Goal: Use online tool/utility: Utilize a website feature to perform a specific function

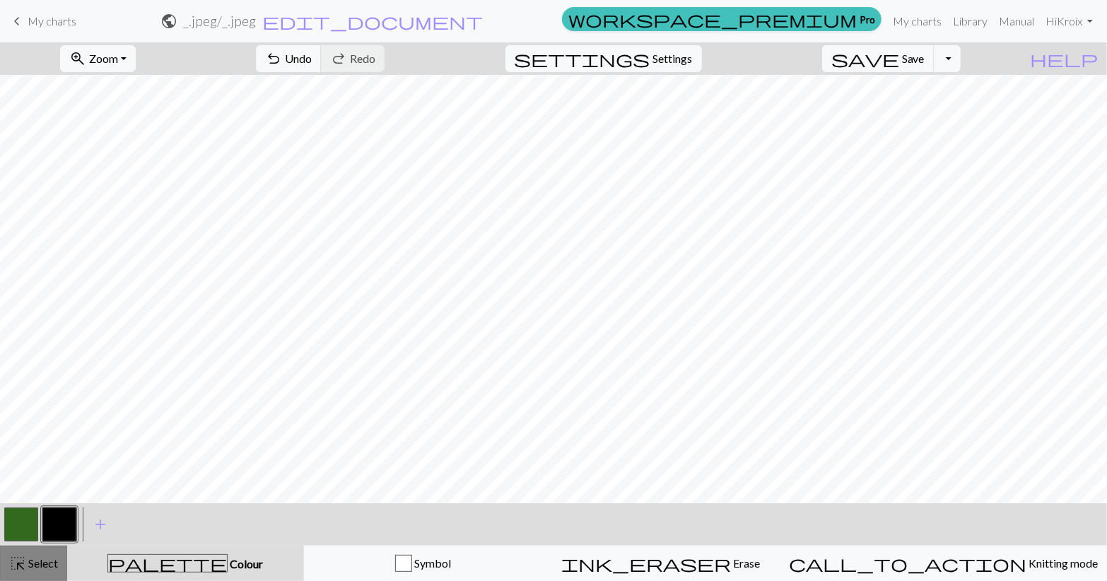
click at [54, 565] on span "Select" at bounding box center [42, 562] width 32 height 13
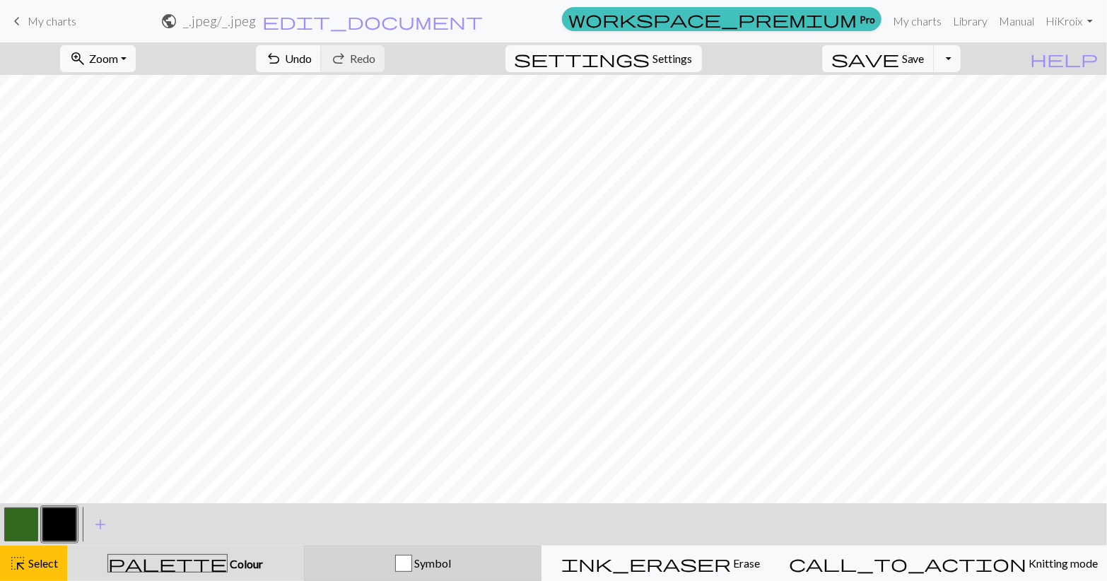
click at [462, 577] on button "Symbol" at bounding box center [423, 563] width 238 height 35
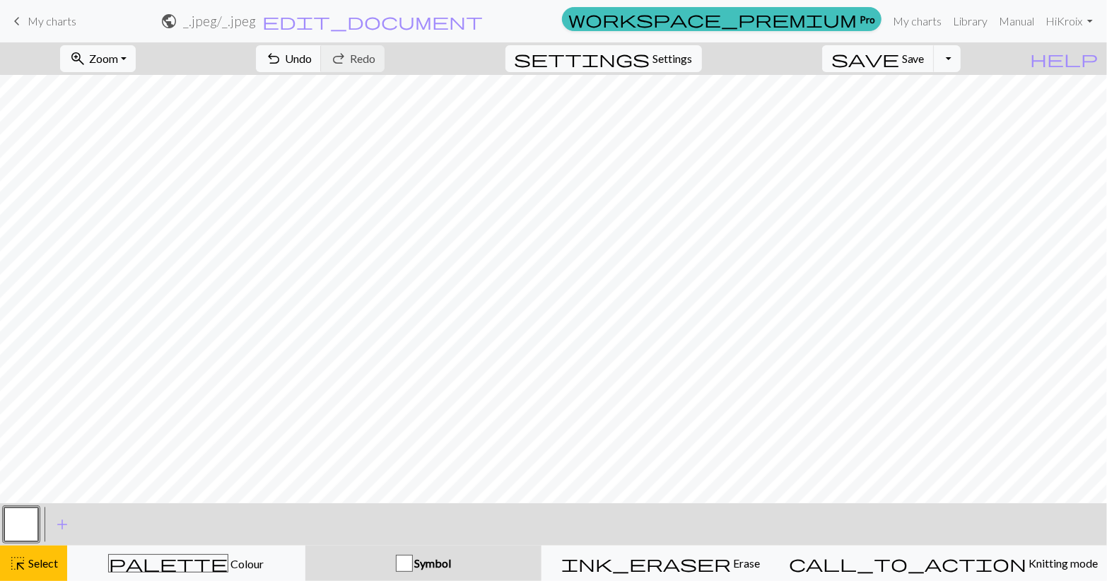
click at [461, 575] on button "Symbol" at bounding box center [423, 563] width 237 height 35
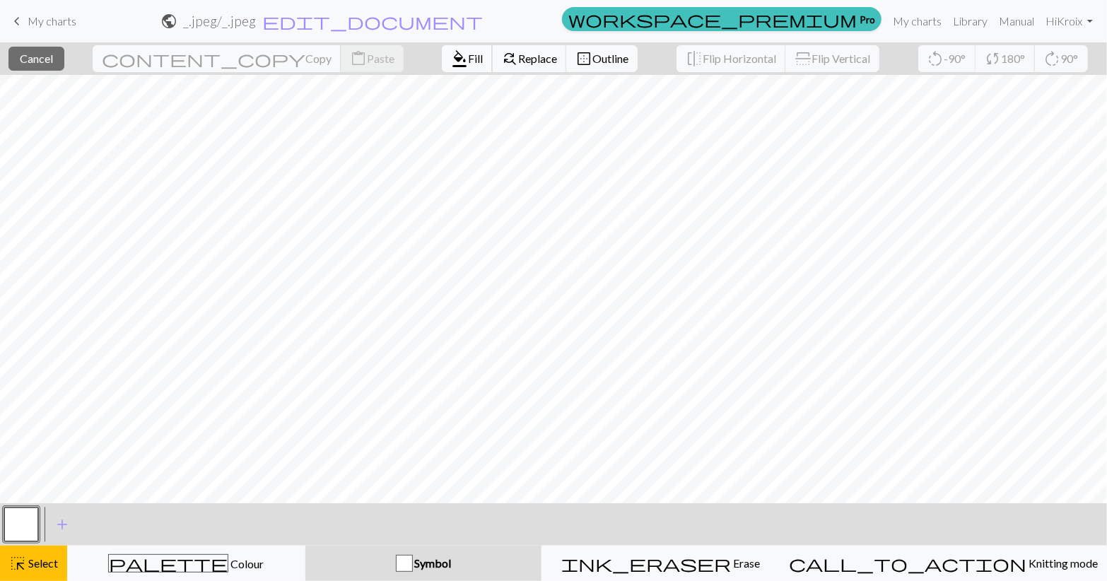
click at [468, 55] on span "Fill" at bounding box center [475, 58] width 15 height 13
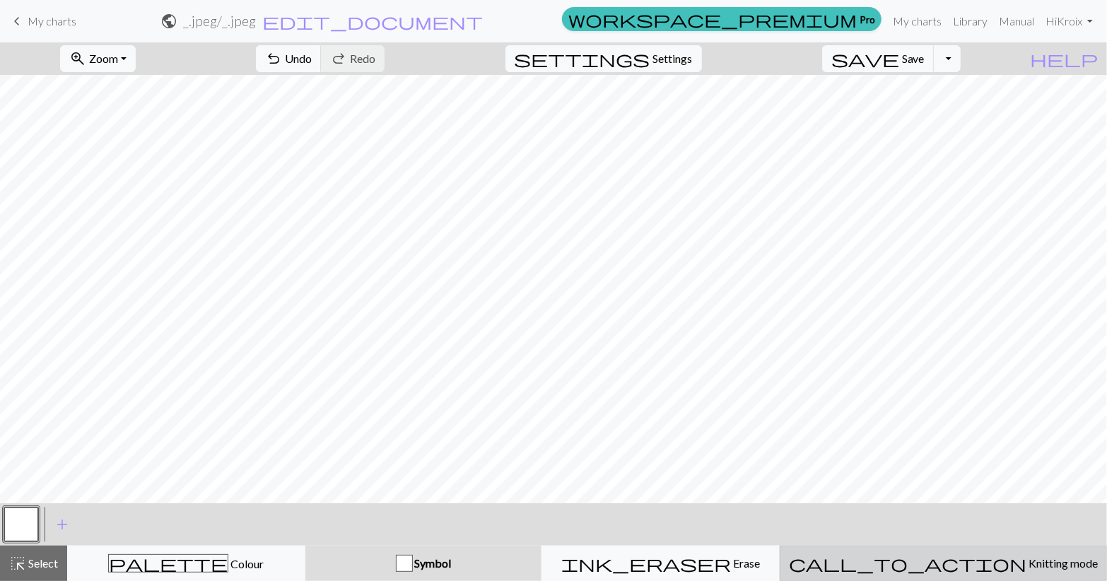
click at [1026, 558] on span "Knitting mode" at bounding box center [1061, 562] width 71 height 13
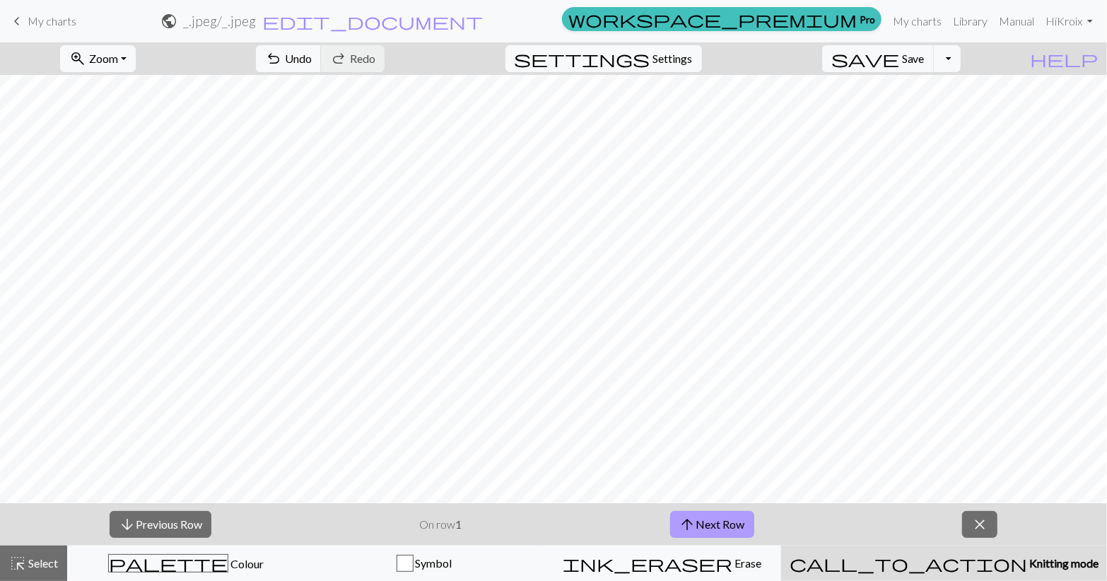
click at [684, 531] on span "arrow_upward" at bounding box center [687, 525] width 17 height 20
click at [984, 537] on button "close" at bounding box center [979, 524] width 35 height 27
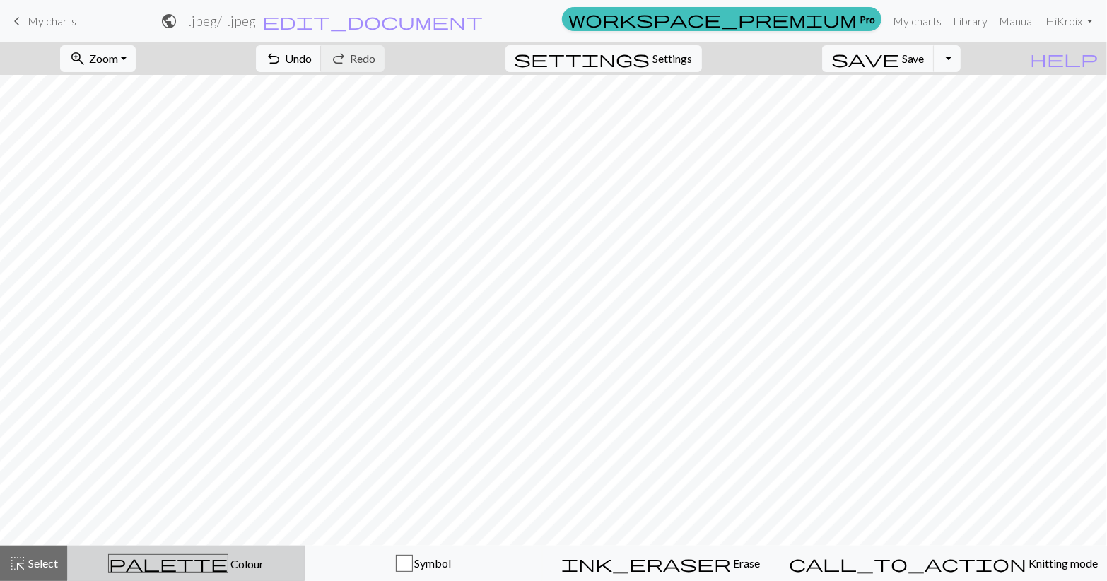
click at [288, 569] on div "palette Colour Colour" at bounding box center [185, 563] width 219 height 18
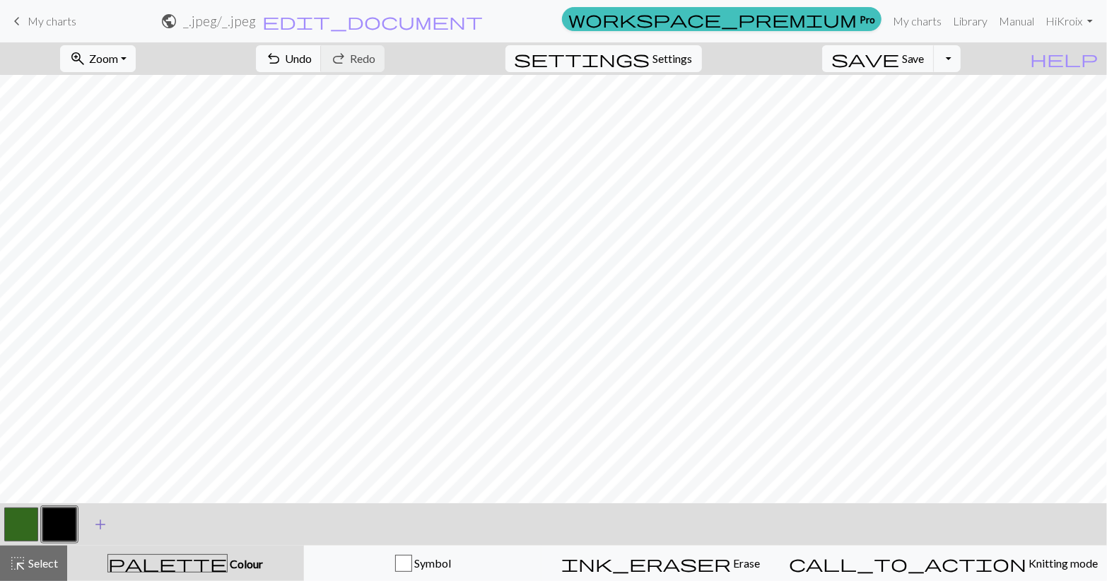
click at [99, 520] on span "add" at bounding box center [100, 525] width 17 height 20
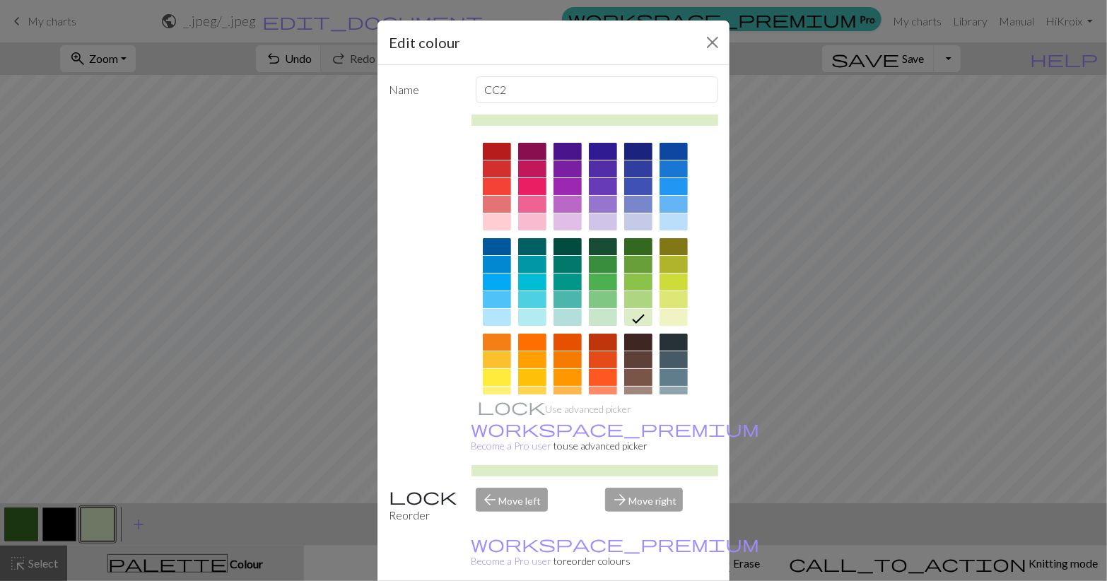
click at [495, 147] on div at bounding box center [497, 151] width 28 height 17
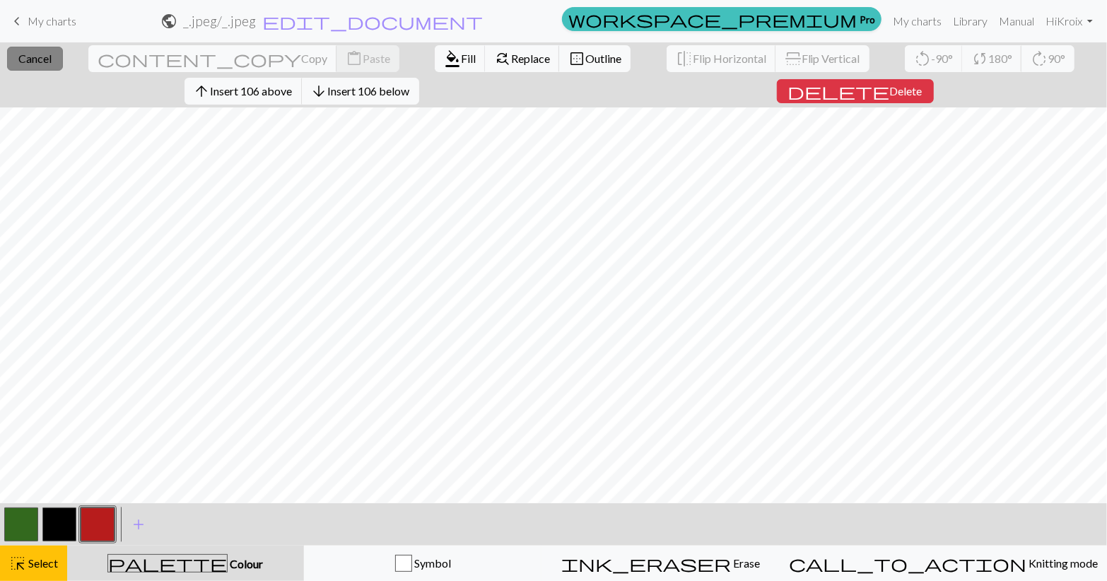
click at [52, 62] on span "Cancel" at bounding box center [34, 58] width 33 height 13
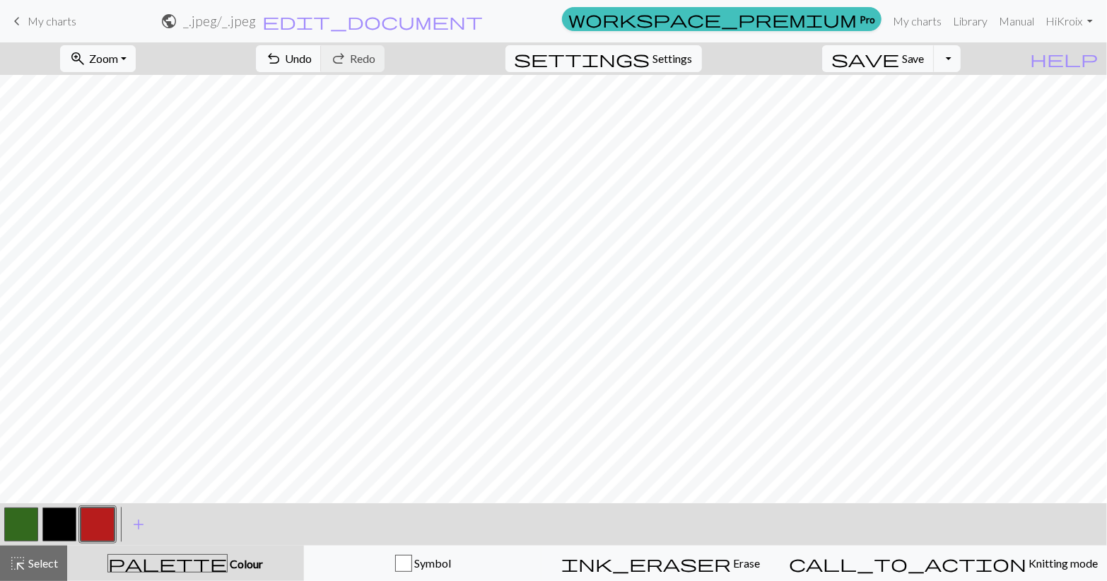
click at [231, 567] on div "palette Colour Colour" at bounding box center [186, 563] width 220 height 18
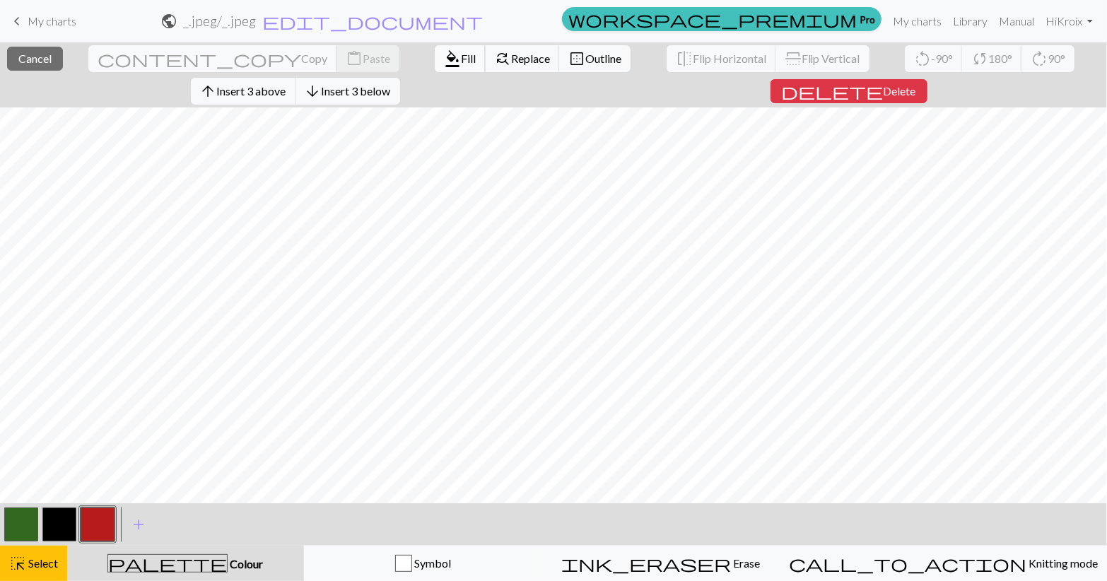
click at [461, 60] on span "Fill" at bounding box center [468, 58] width 15 height 13
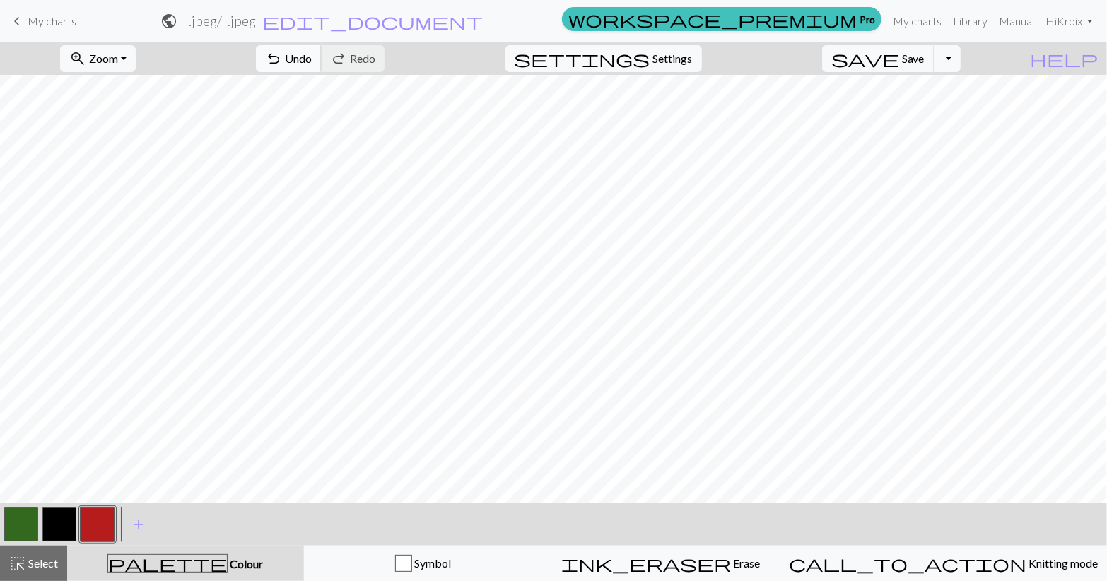
click at [282, 57] on span "undo" at bounding box center [273, 59] width 17 height 20
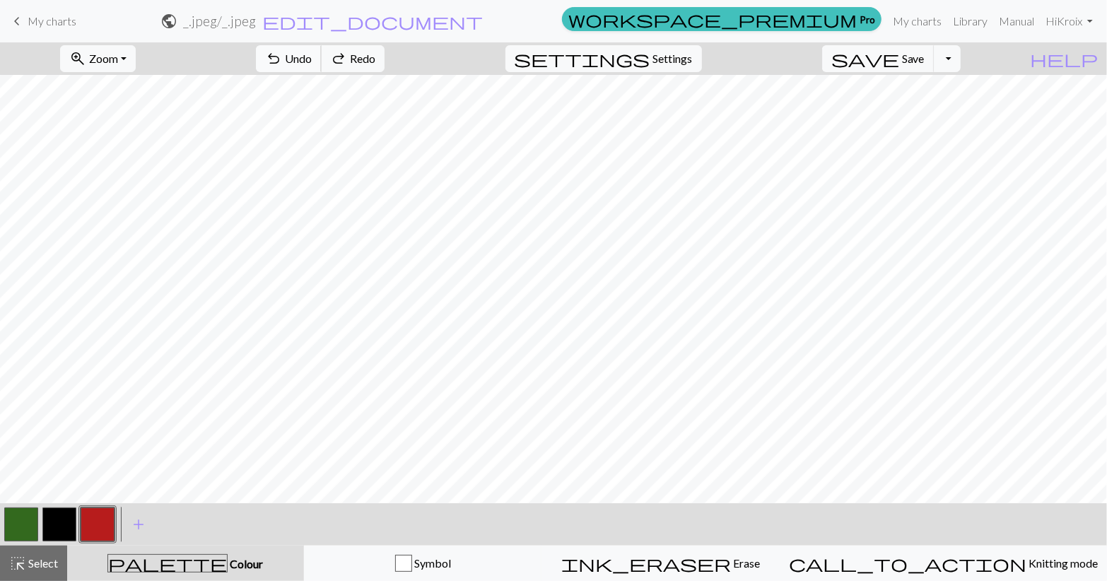
click at [282, 57] on span "undo" at bounding box center [273, 59] width 17 height 20
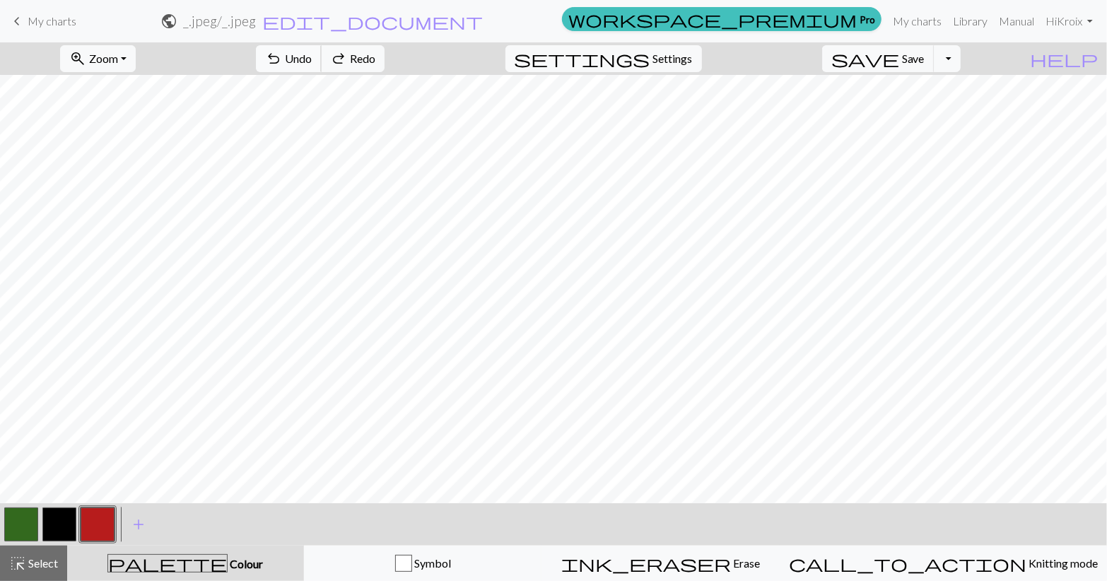
click at [282, 57] on span "undo" at bounding box center [273, 59] width 17 height 20
click at [375, 57] on span "Redo" at bounding box center [362, 58] width 25 height 13
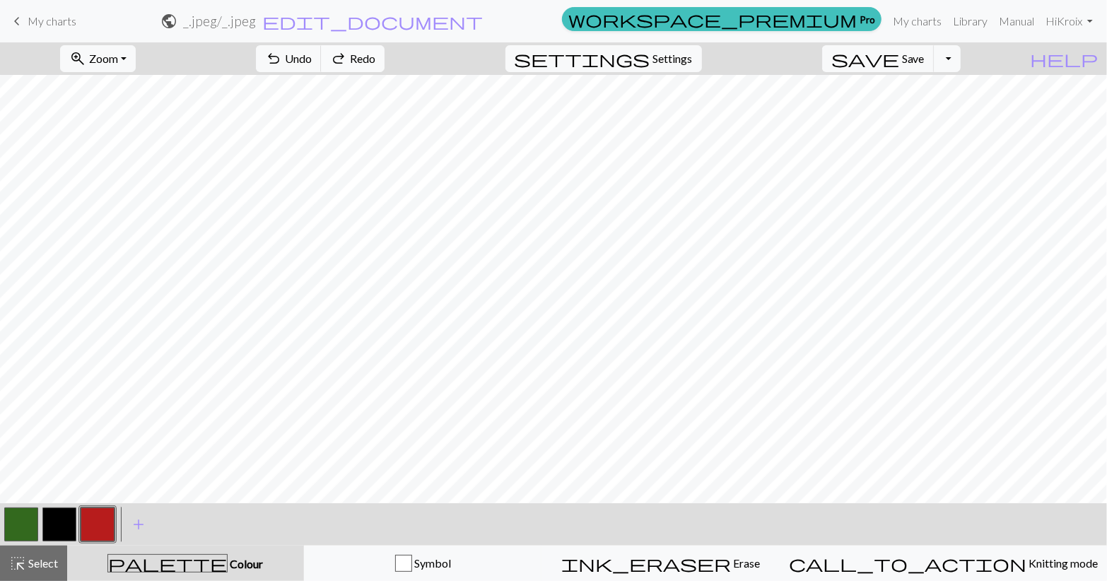
click at [375, 57] on span "Redo" at bounding box center [362, 58] width 25 height 13
click at [438, 574] on button "Symbol" at bounding box center [423, 563] width 238 height 35
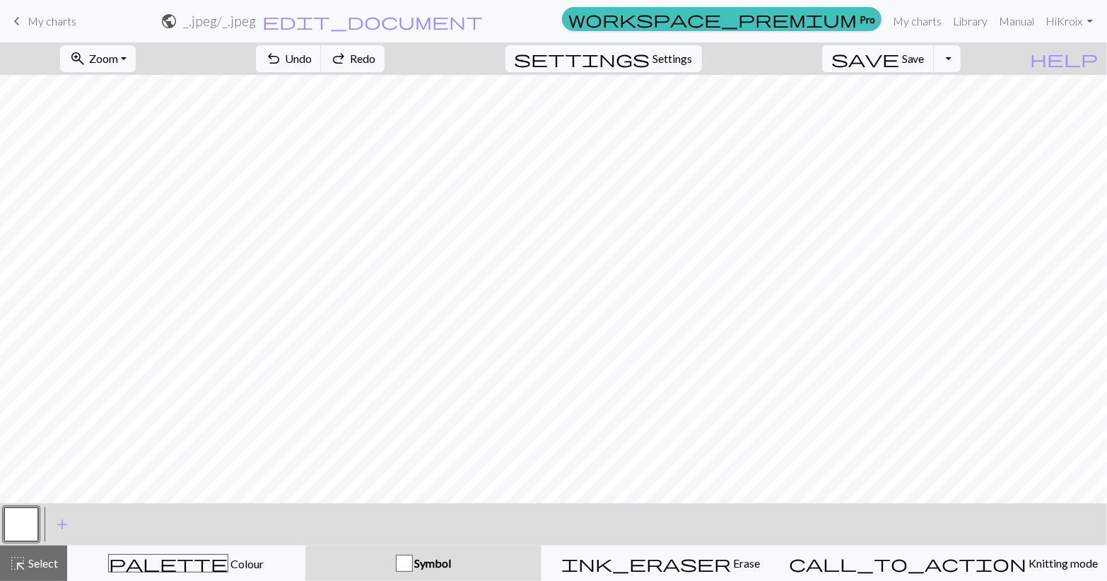
click at [15, 513] on button "button" at bounding box center [21, 525] width 34 height 34
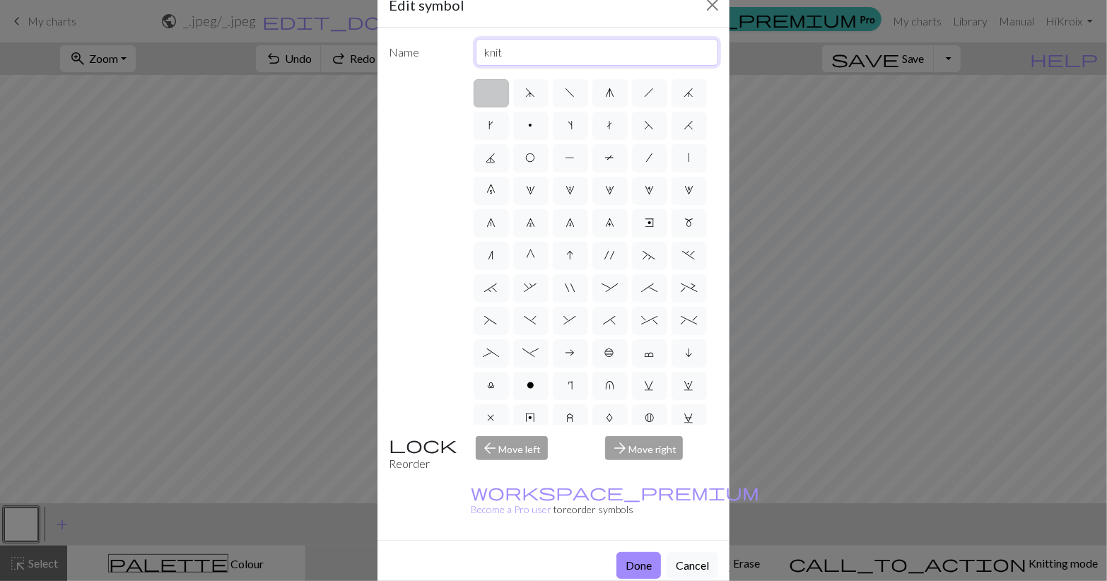
click at [520, 53] on input "knit" at bounding box center [597, 52] width 243 height 27
type input "k"
type input "1"
click at [486, 90] on label at bounding box center [491, 93] width 35 height 28
click at [491, 90] on input "radio" at bounding box center [495, 88] width 9 height 9
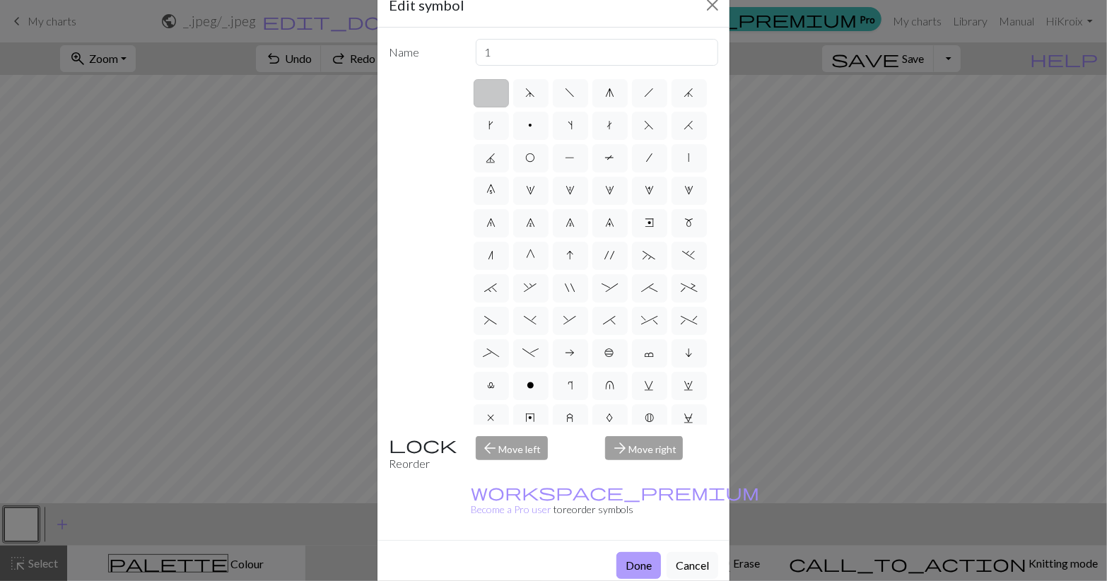
click at [638, 552] on button "Done" at bounding box center [638, 565] width 45 height 27
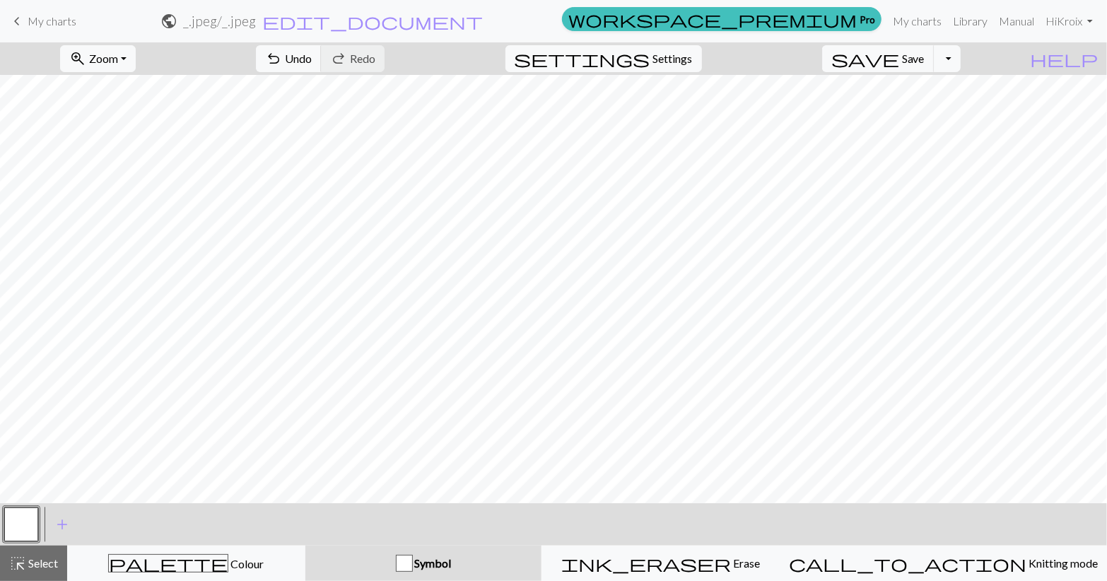
click at [413, 568] on div "button" at bounding box center [404, 563] width 17 height 17
click at [447, 565] on span "Symbol" at bounding box center [432, 562] width 39 height 13
click at [57, 529] on span "add" at bounding box center [62, 525] width 17 height 20
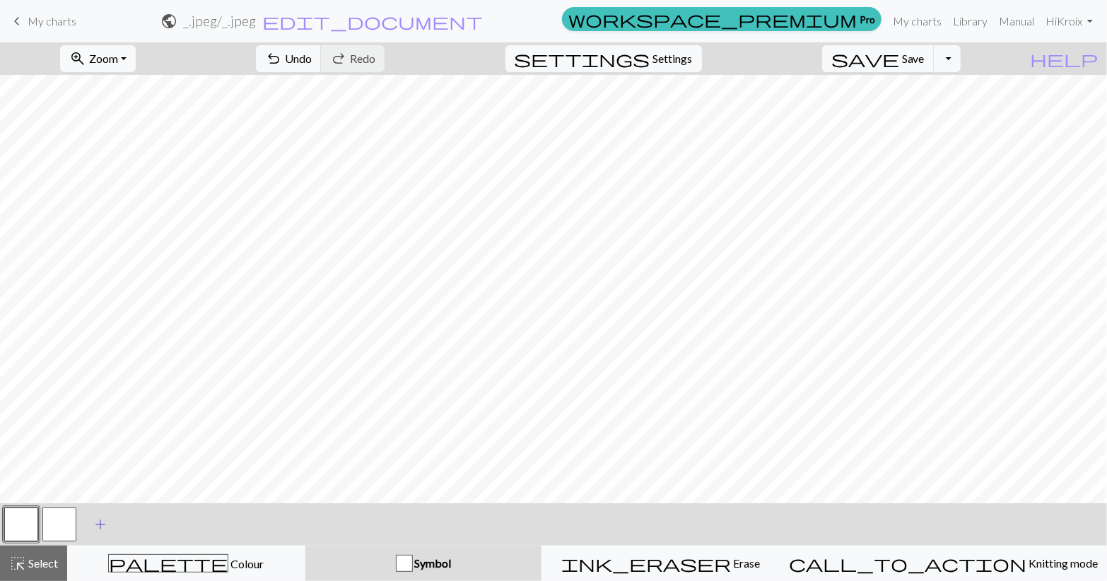
click at [57, 529] on button "button" at bounding box center [59, 525] width 34 height 34
click at [13, 532] on button "button" at bounding box center [21, 525] width 34 height 34
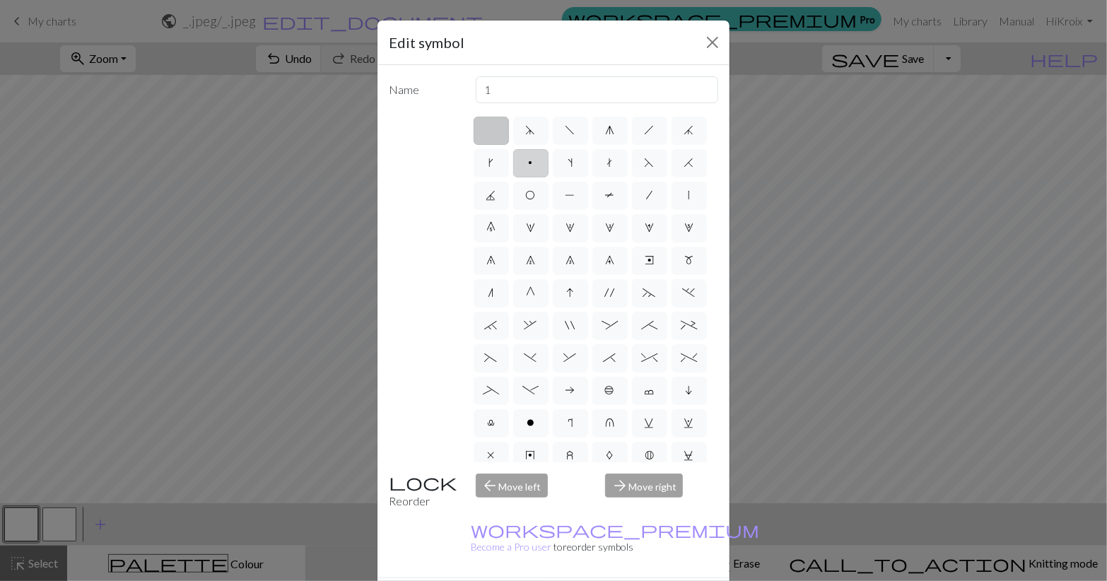
click at [532, 174] on label "p" at bounding box center [530, 163] width 35 height 28
click at [532, 163] on input "p" at bounding box center [533, 158] width 9 height 9
radio input "true"
type input "purl"
click at [484, 165] on label "k" at bounding box center [491, 163] width 35 height 28
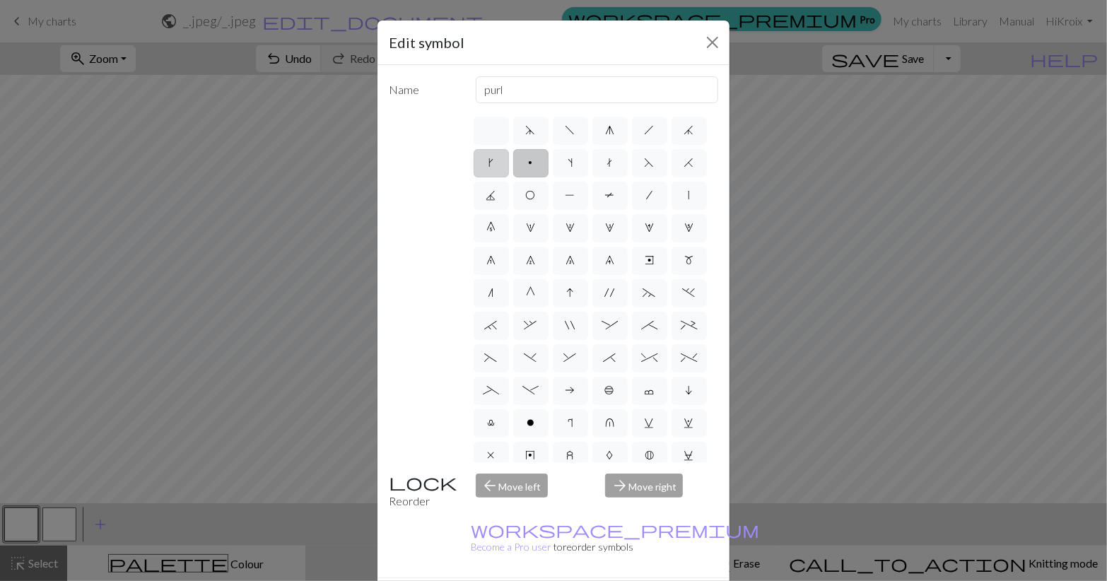
click at [489, 163] on input "k" at bounding box center [493, 158] width 9 height 9
radio input "true"
type input "right leaning increase"
click at [534, 138] on label "d" at bounding box center [530, 131] width 35 height 28
click at [534, 131] on input "d" at bounding box center [530, 126] width 9 height 9
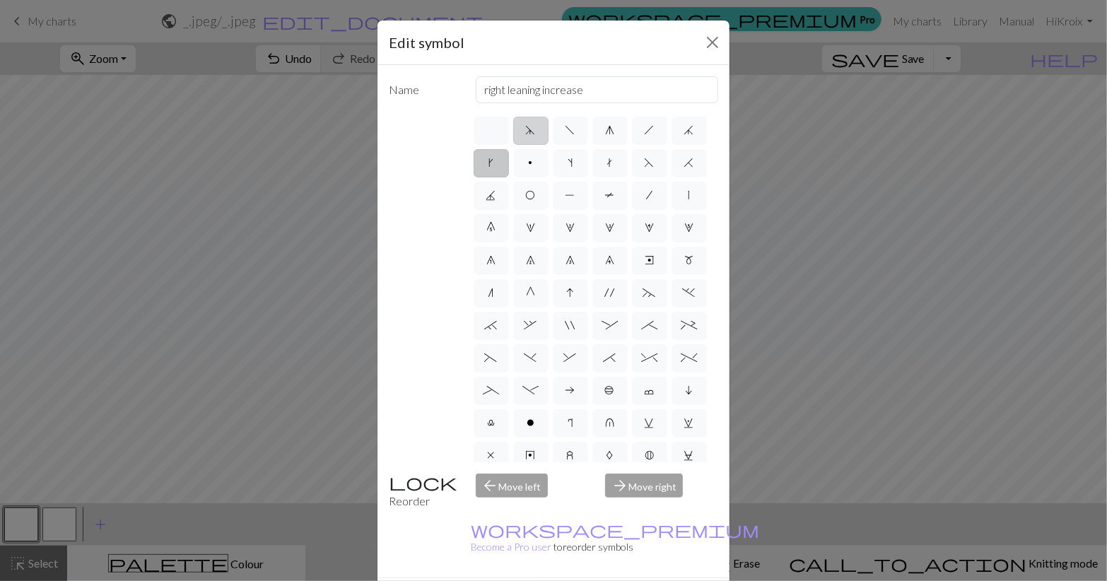
radio input "true"
type input "sk2p"
click at [498, 134] on label at bounding box center [491, 131] width 35 height 28
click at [498, 131] on input "radio" at bounding box center [495, 126] width 9 height 9
radio input "true"
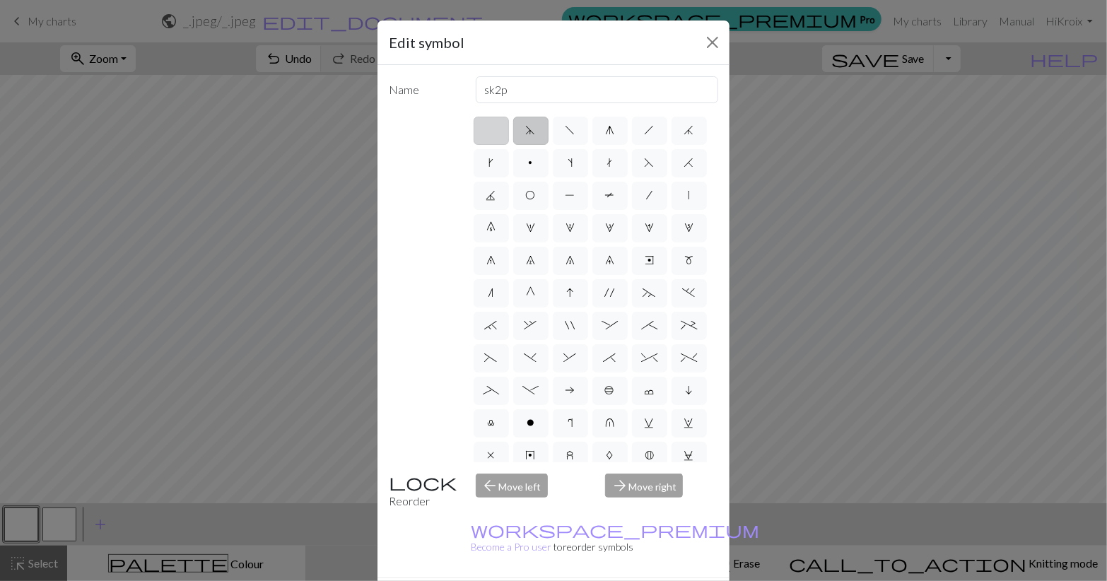
type input "Knit"
click at [571, 135] on span "f" at bounding box center [571, 129] width 10 height 11
click at [571, 131] on input "f" at bounding box center [570, 126] width 9 height 9
radio input "true"
type input "left leaning decrease"
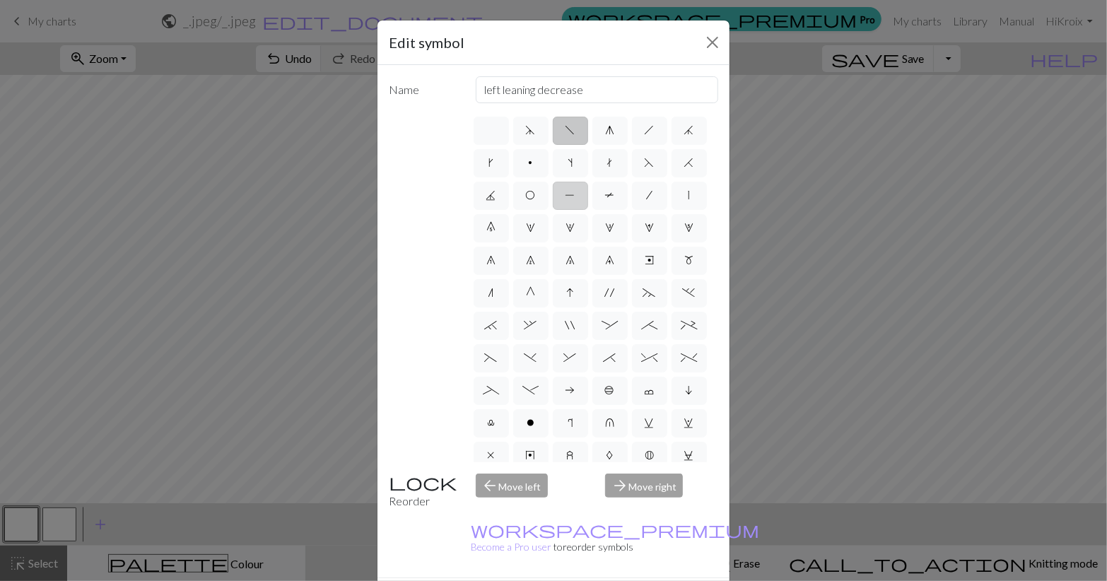
click at [568, 184] on label "P" at bounding box center [570, 196] width 35 height 28
click at [568, 187] on input "P" at bounding box center [570, 191] width 9 height 9
radio input "true"
type input "purl"
click at [542, 190] on label "O" at bounding box center [530, 196] width 35 height 28
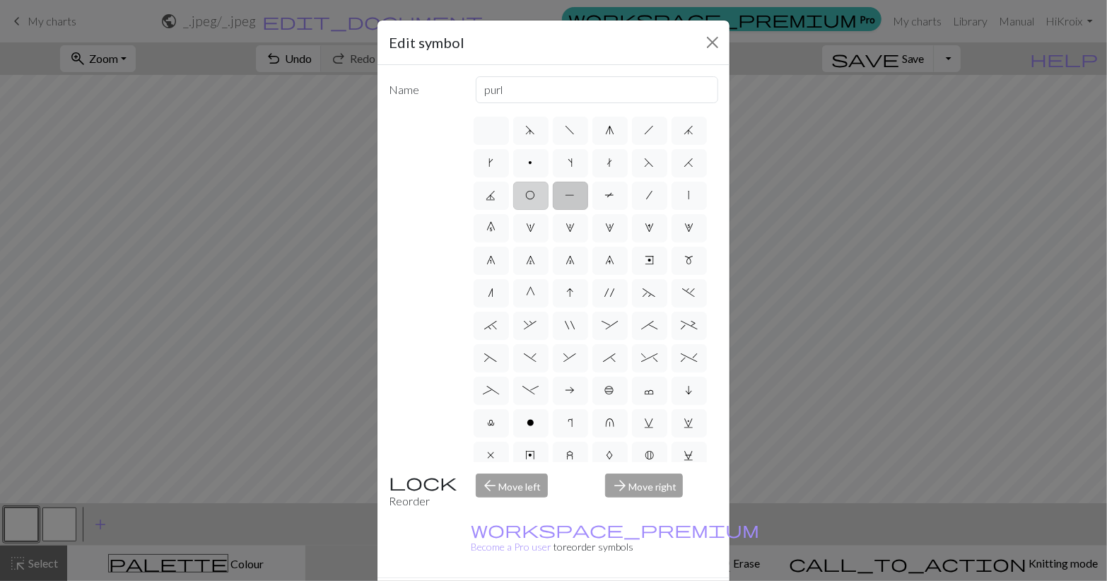
click at [535, 190] on input "O" at bounding box center [530, 191] width 9 height 9
radio input "true"
type input "yo"
click at [531, 255] on span "7" at bounding box center [530, 260] width 9 height 11
click at [531, 254] on input "7" at bounding box center [530, 256] width 9 height 9
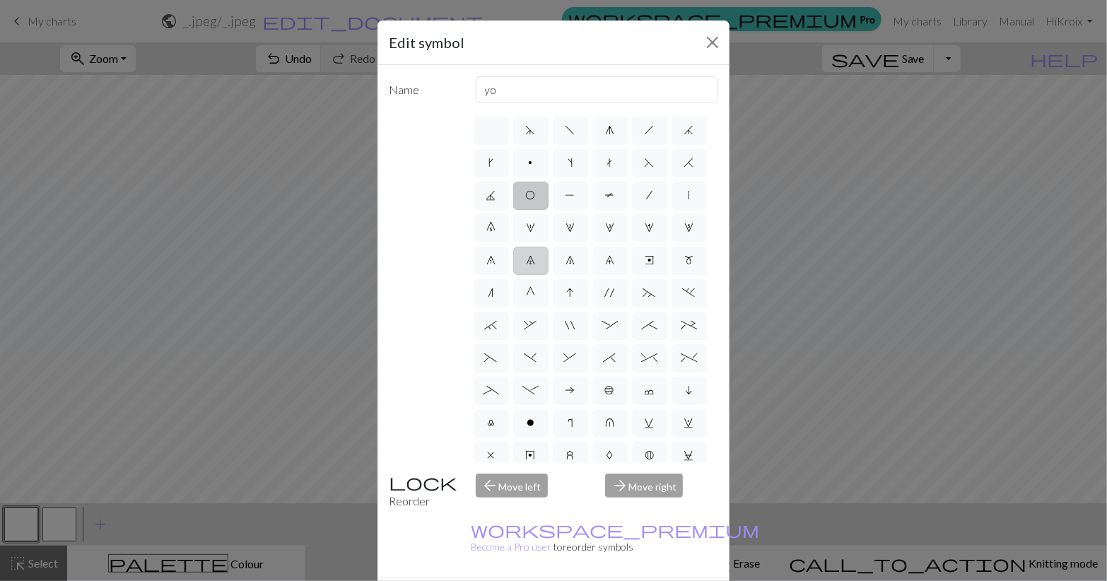
radio input "true"
type input "decrease 2"
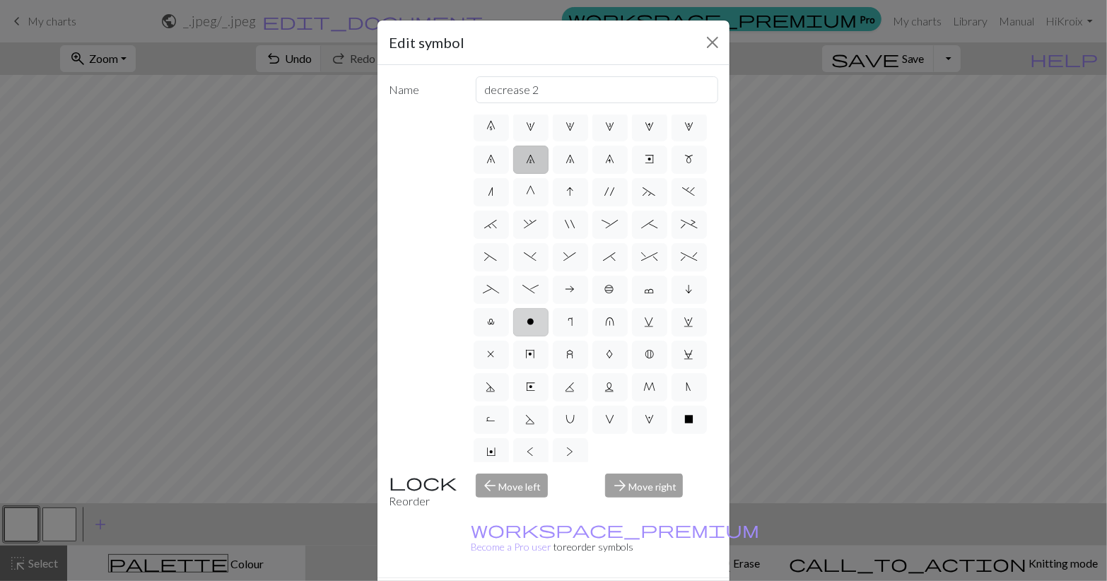
click at [525, 327] on label "o" at bounding box center [530, 322] width 35 height 28
click at [527, 414] on input "o" at bounding box center [531, 418] width 9 height 9
radio input "true"
type input "purl"
click at [539, 359] on label "y" at bounding box center [530, 355] width 35 height 28
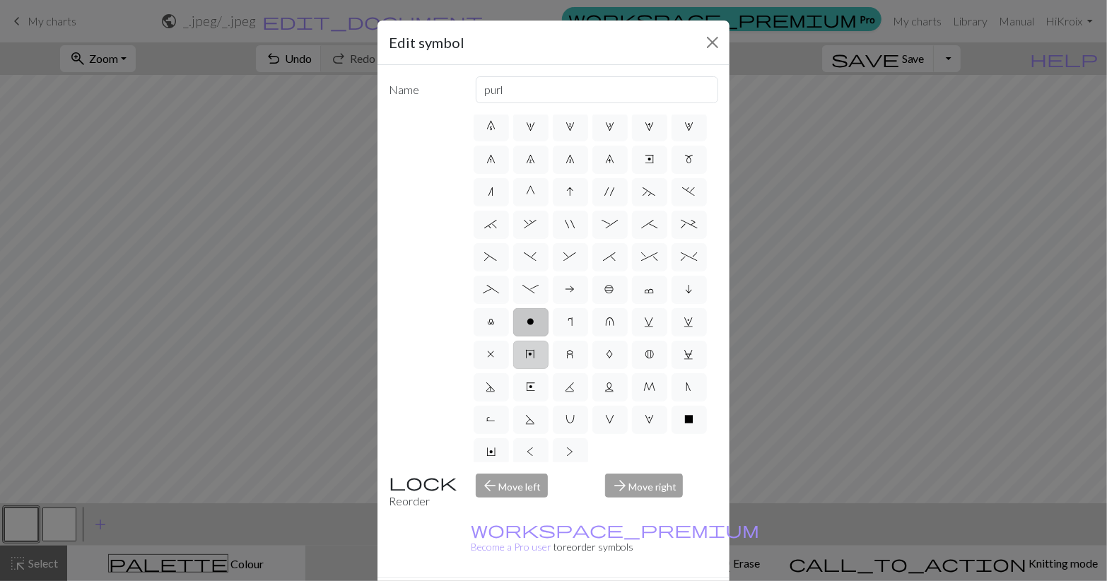
click at [535, 447] on input "y" at bounding box center [530, 451] width 9 height 9
radio input "true"
type input "make bobble"
click at [693, 432] on label "X" at bounding box center [689, 420] width 35 height 28
click at [693, 512] on input "X" at bounding box center [688, 516] width 9 height 9
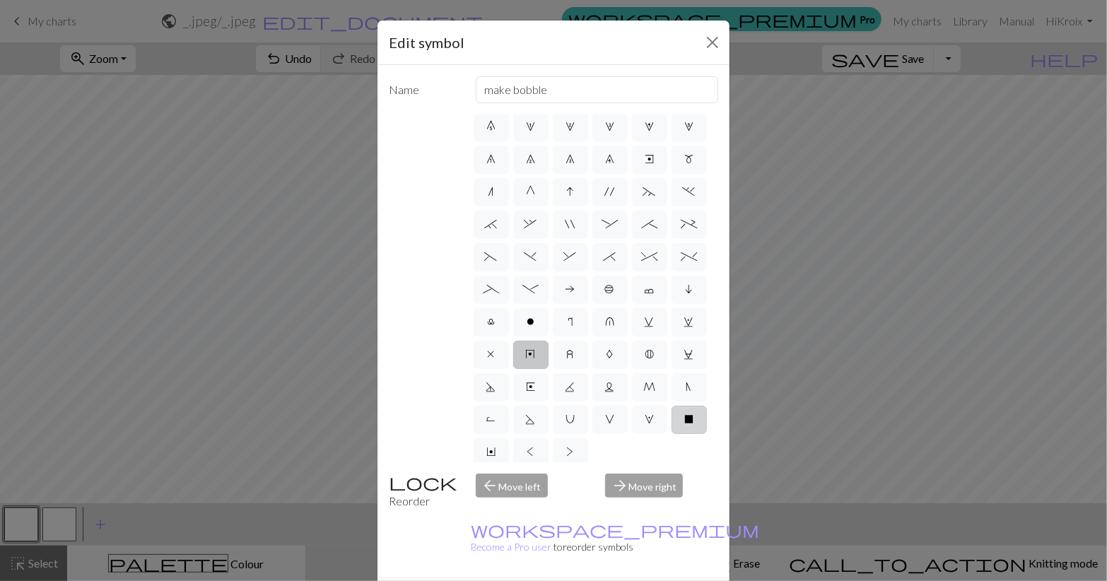
radio input "true"
type input "no stitch"
click at [561, 457] on label ">" at bounding box center [570, 452] width 35 height 28
click at [567, 544] on input ">" at bounding box center [571, 548] width 9 height 9
radio input "true"
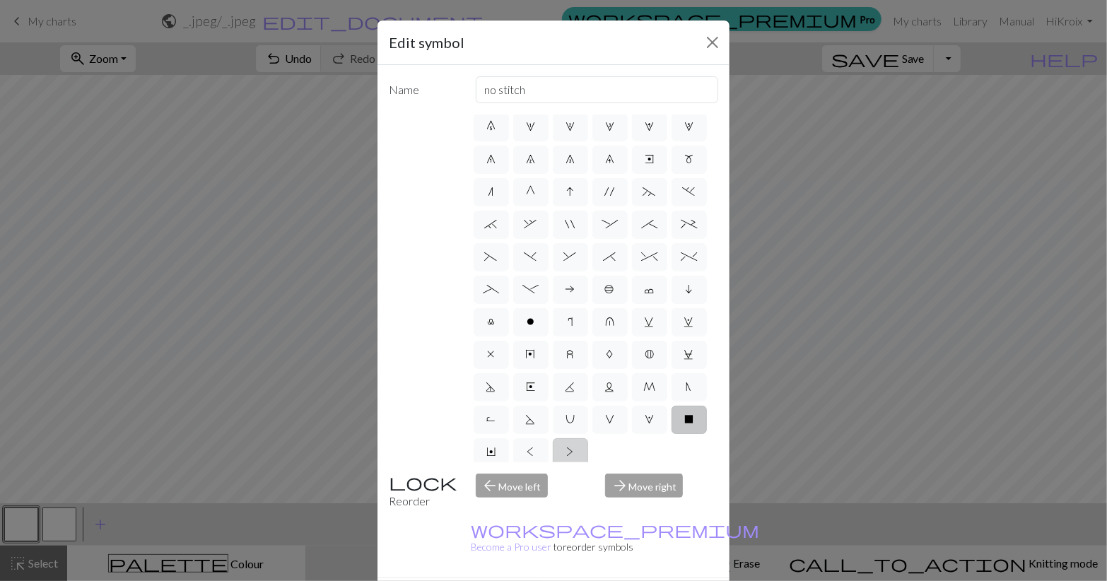
type input "twisted purl"
click at [521, 452] on label "<" at bounding box center [530, 452] width 35 height 28
click at [527, 544] on input "<" at bounding box center [531, 548] width 9 height 9
radio input "true"
type input "twisted knit"
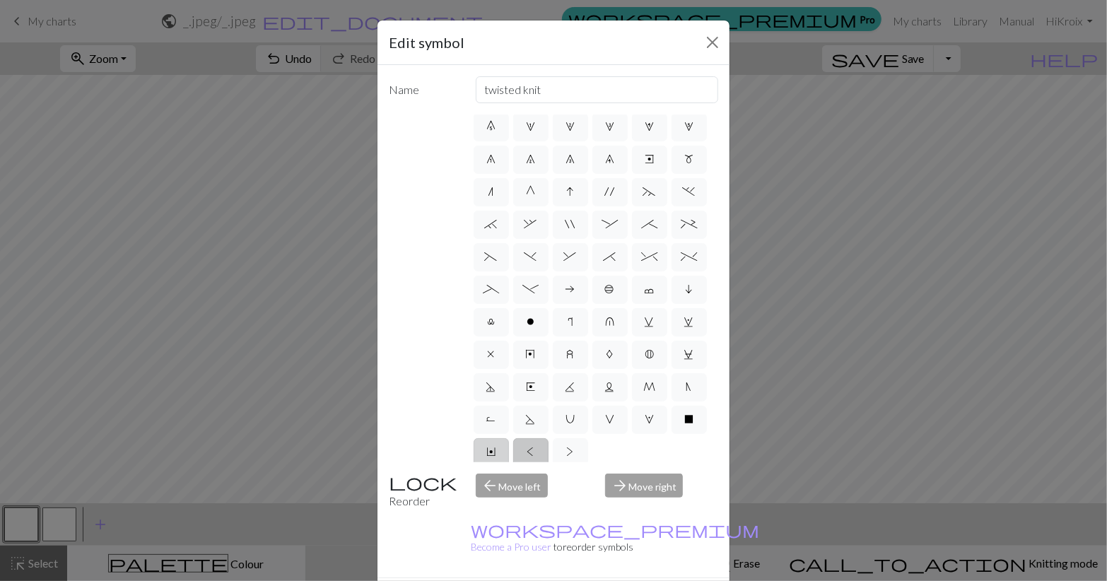
click at [493, 448] on span "Y" at bounding box center [490, 451] width 9 height 11
click at [493, 544] on input "Y" at bounding box center [490, 548] width 9 height 9
radio input "true"
type input "place bead"
click at [496, 356] on label "x" at bounding box center [491, 355] width 35 height 28
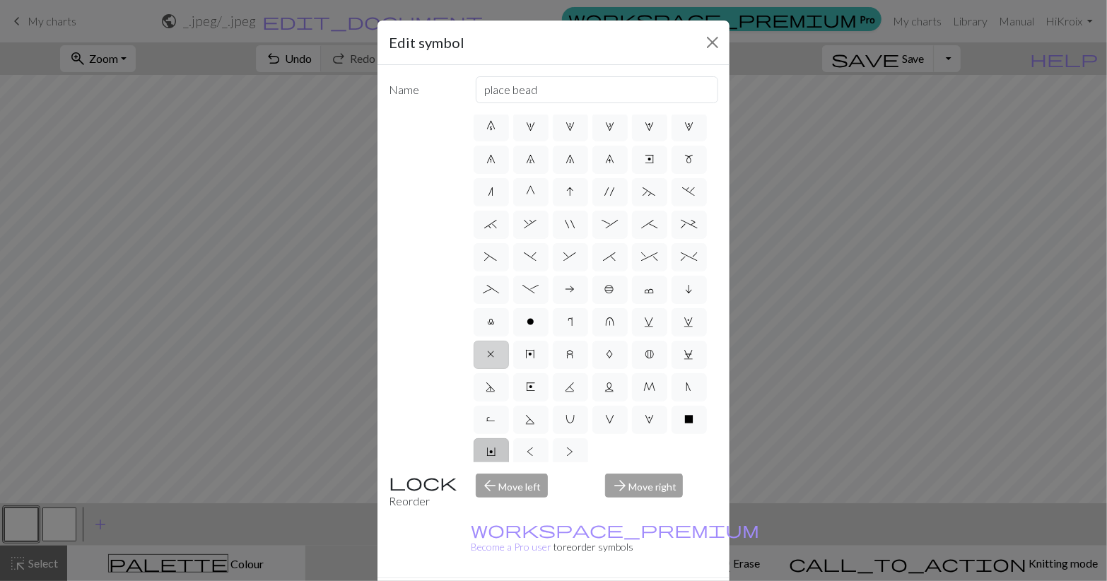
click at [496, 447] on input "x" at bounding box center [492, 451] width 9 height 9
radio input "true"
type input "no stitch"
click at [626, 327] on label "u" at bounding box center [609, 322] width 35 height 28
click at [614, 414] on input "u" at bounding box center [609, 418] width 9 height 9
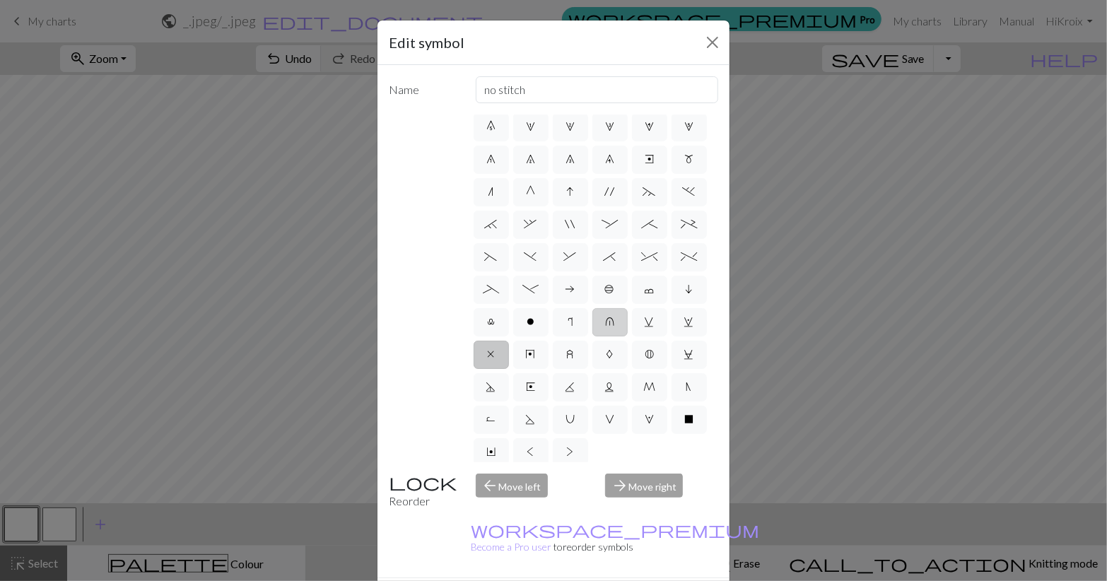
radio input "true"
type input "k1 in row below"
click at [595, 286] on label "b" at bounding box center [609, 290] width 35 height 28
click at [605, 382] on input "b" at bounding box center [609, 386] width 9 height 9
radio input "true"
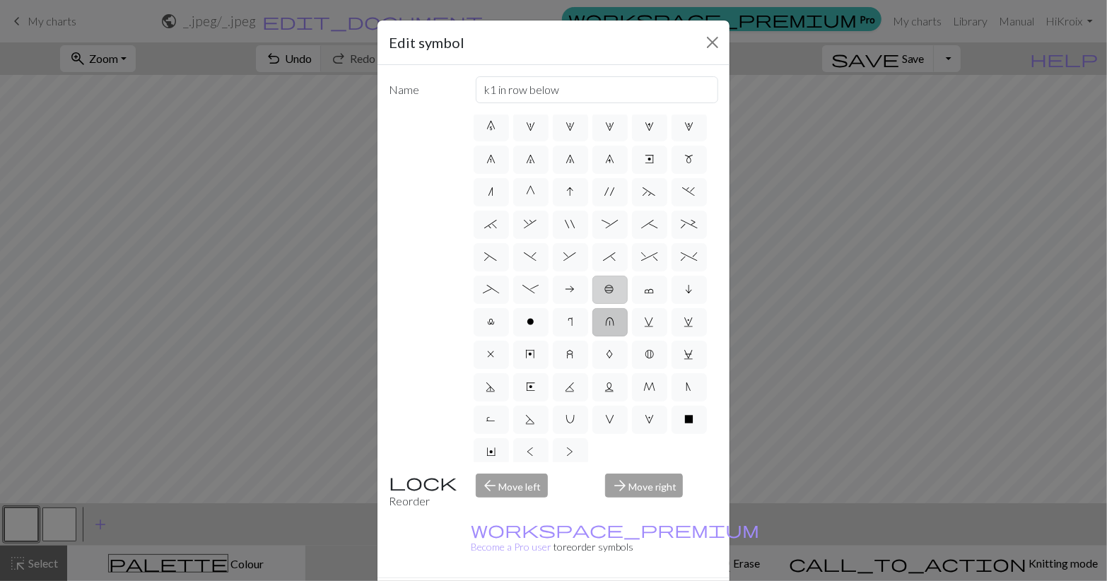
type input "Peppercorn"
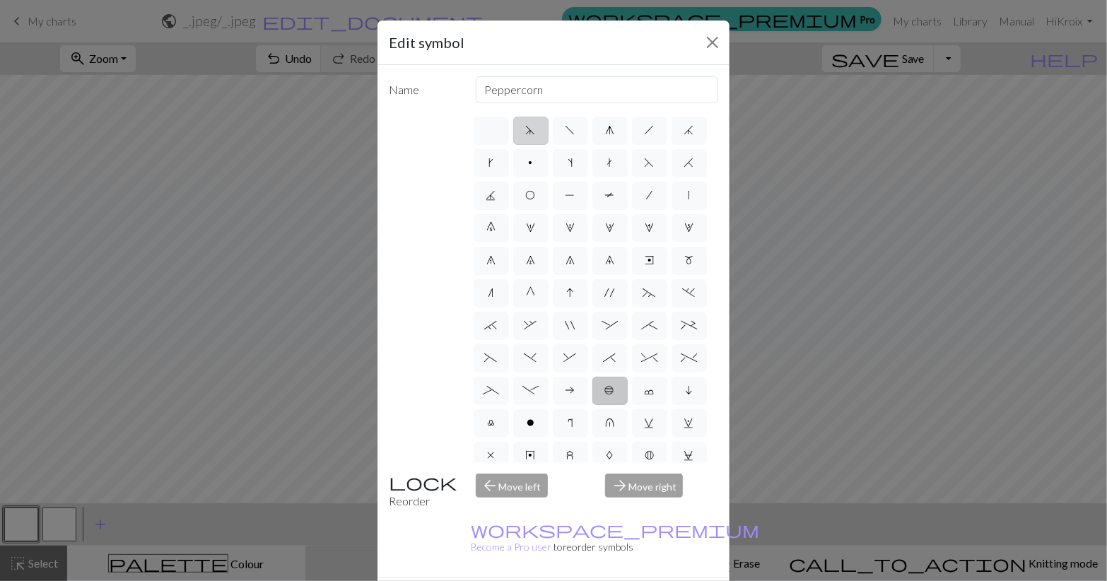
click at [531, 131] on span "d" at bounding box center [531, 129] width 10 height 11
click at [531, 131] on input "d" at bounding box center [530, 126] width 9 height 9
radio input "true"
type input "sk2p"
click at [575, 134] on span "f" at bounding box center [571, 129] width 10 height 11
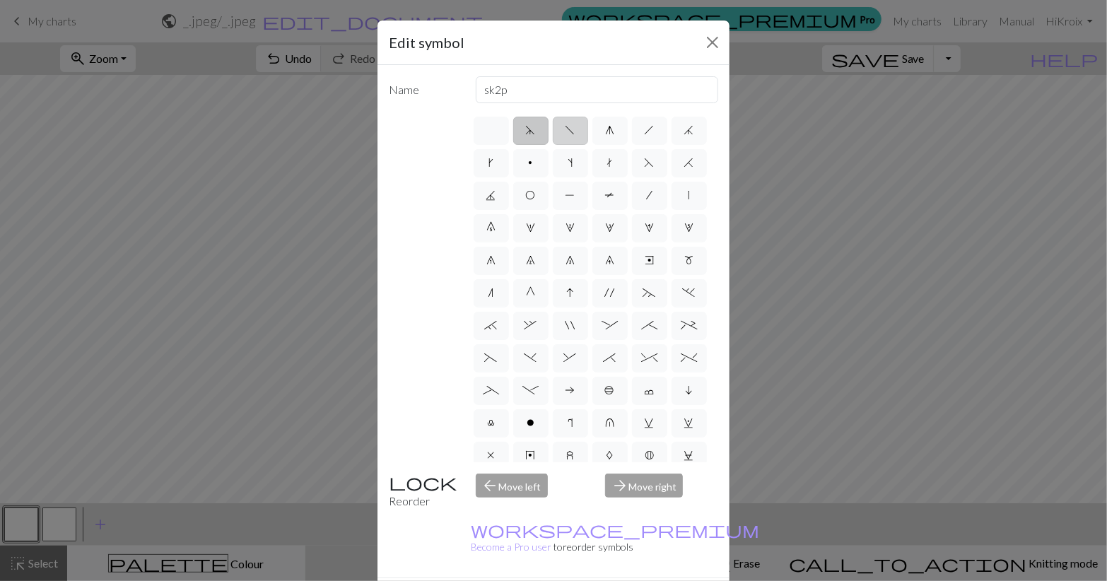
click at [575, 131] on input "f" at bounding box center [570, 126] width 9 height 9
radio input "true"
type input "left leaning decrease"
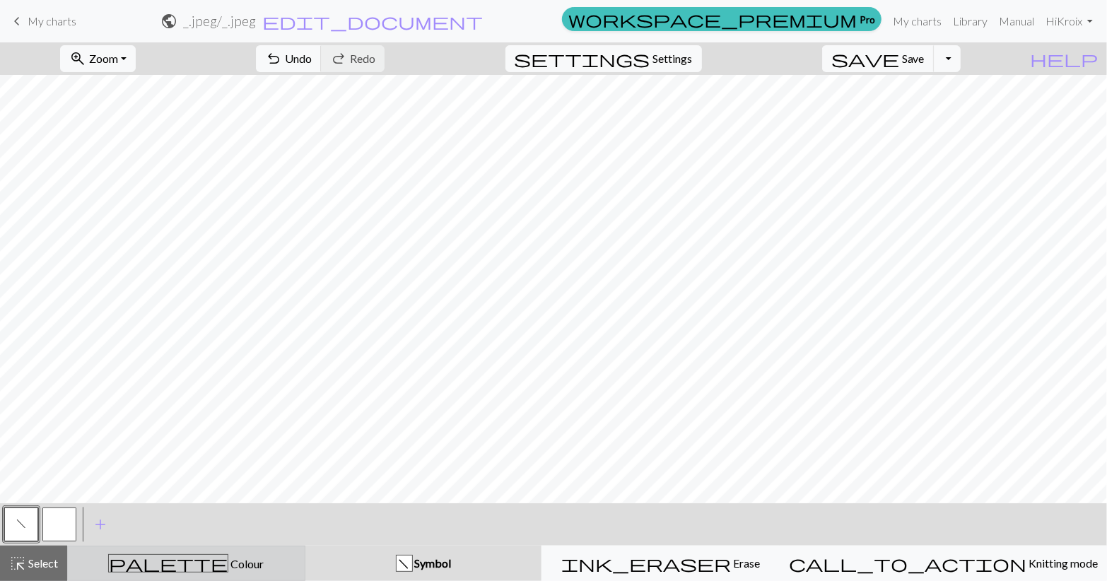
click at [296, 561] on div "palette Colour Colour" at bounding box center [186, 563] width 220 height 18
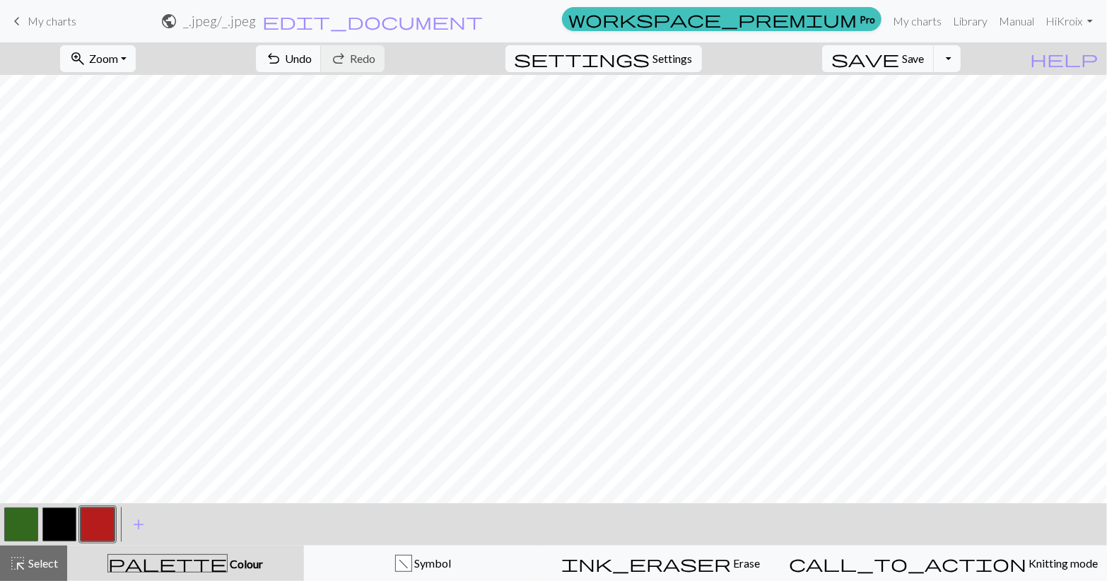
click at [97, 527] on button "button" at bounding box center [98, 525] width 34 height 34
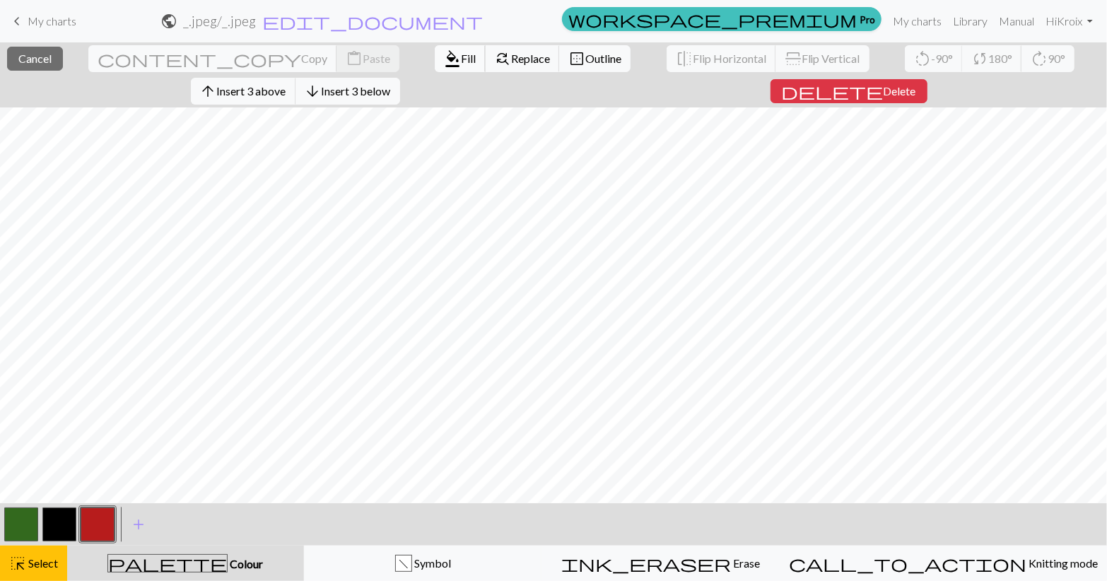
click at [444, 52] on span "format_color_fill" at bounding box center [452, 59] width 17 height 20
click at [435, 70] on button "format_color_fill Fill" at bounding box center [460, 58] width 51 height 27
click at [100, 534] on button "button" at bounding box center [98, 525] width 34 height 34
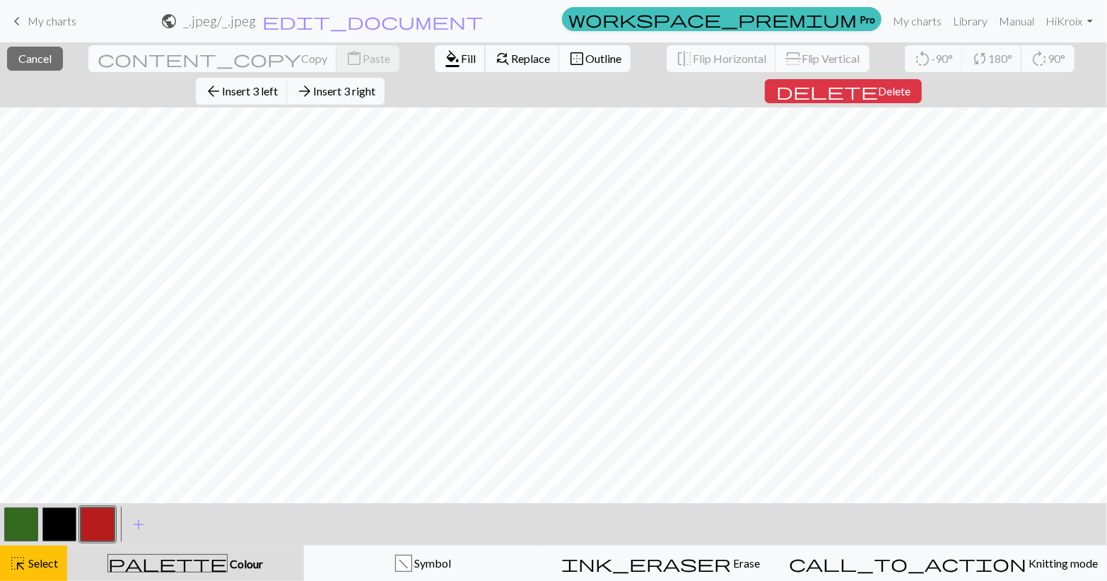
click at [444, 60] on span "format_color_fill" at bounding box center [452, 59] width 17 height 20
click at [461, 55] on span "Fill" at bounding box center [468, 58] width 15 height 13
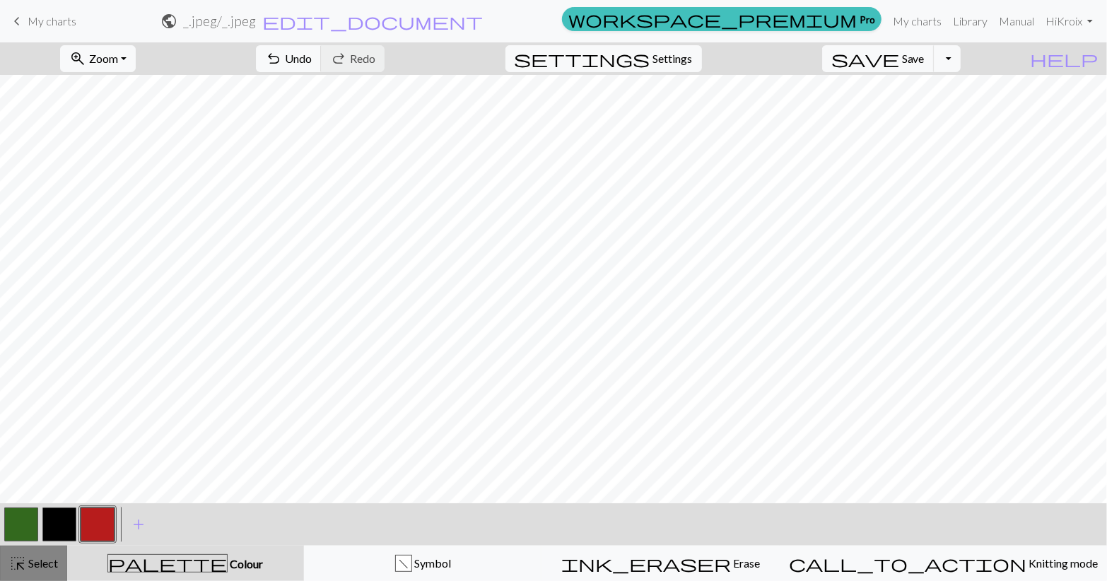
click at [2, 563] on button "highlight_alt Select Select" at bounding box center [33, 563] width 67 height 35
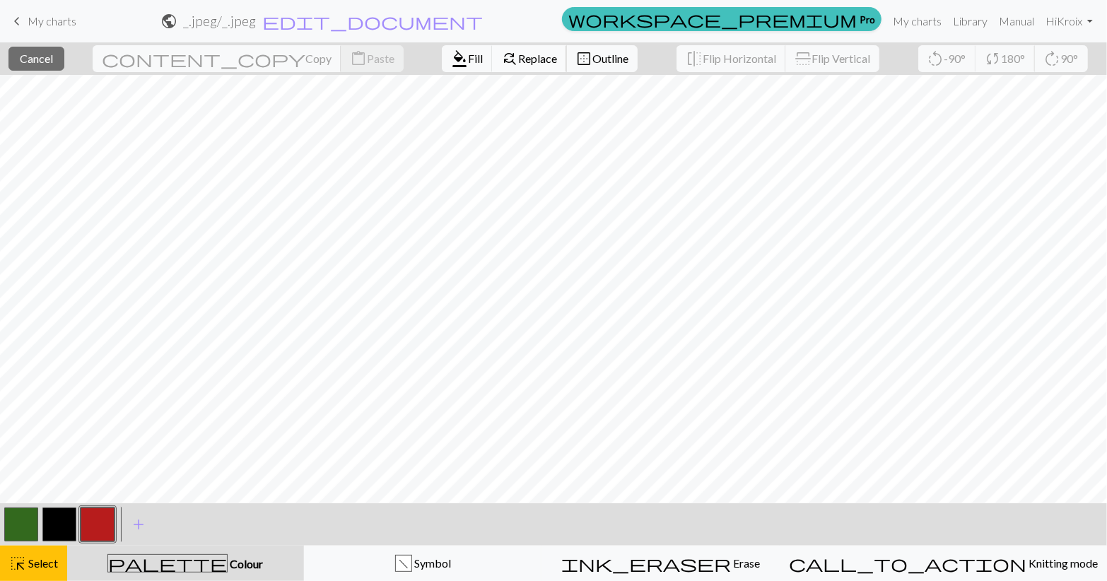
click at [501, 59] on span "find_replace" at bounding box center [509, 59] width 17 height 20
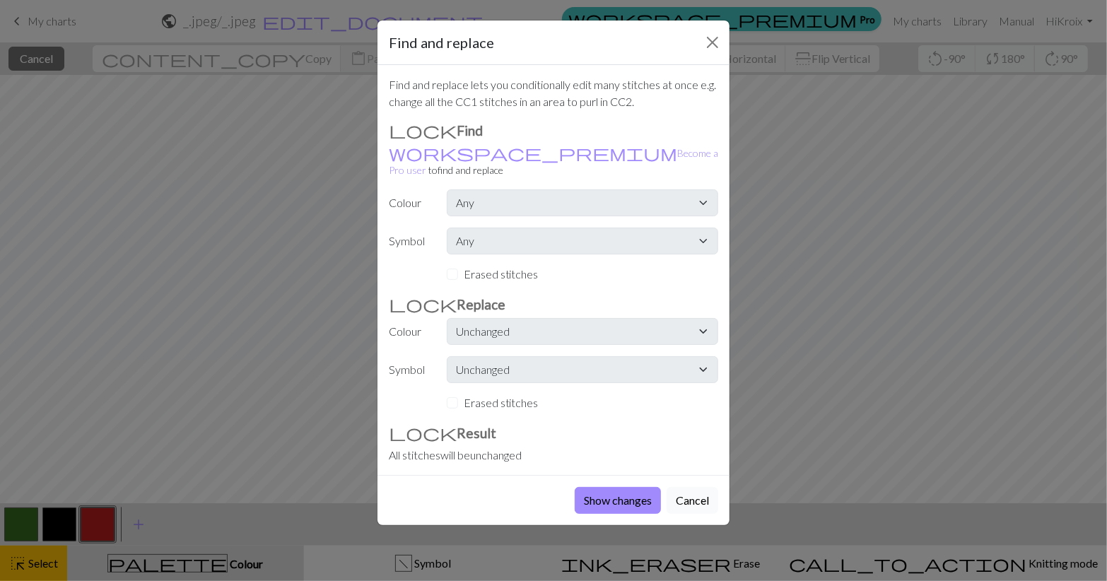
click at [696, 491] on button "Cancel" at bounding box center [693, 500] width 52 height 27
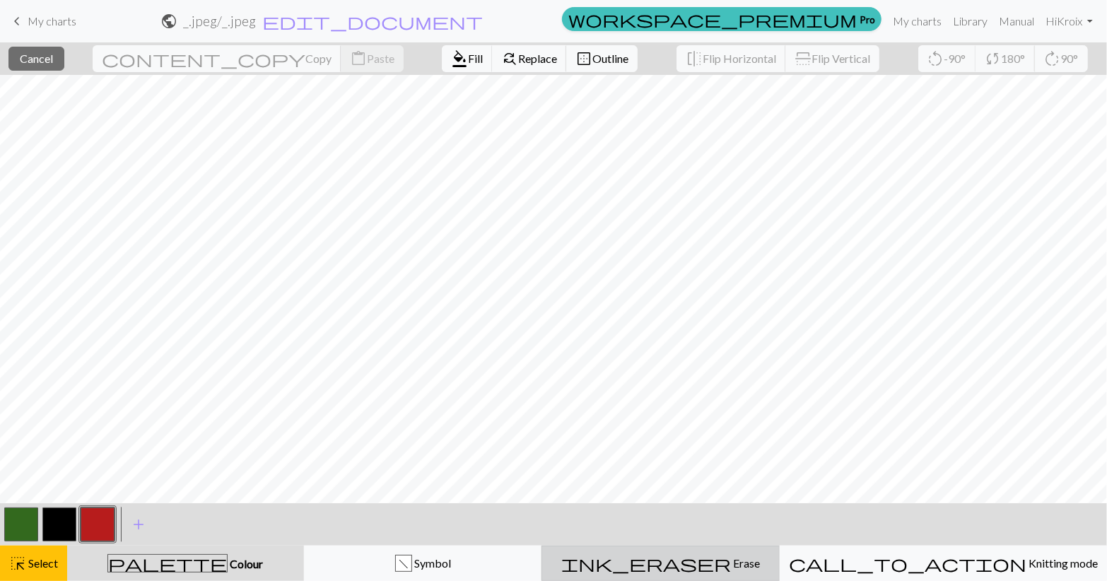
click at [687, 558] on div "ink_eraser Erase Erase" at bounding box center [661, 563] width 220 height 17
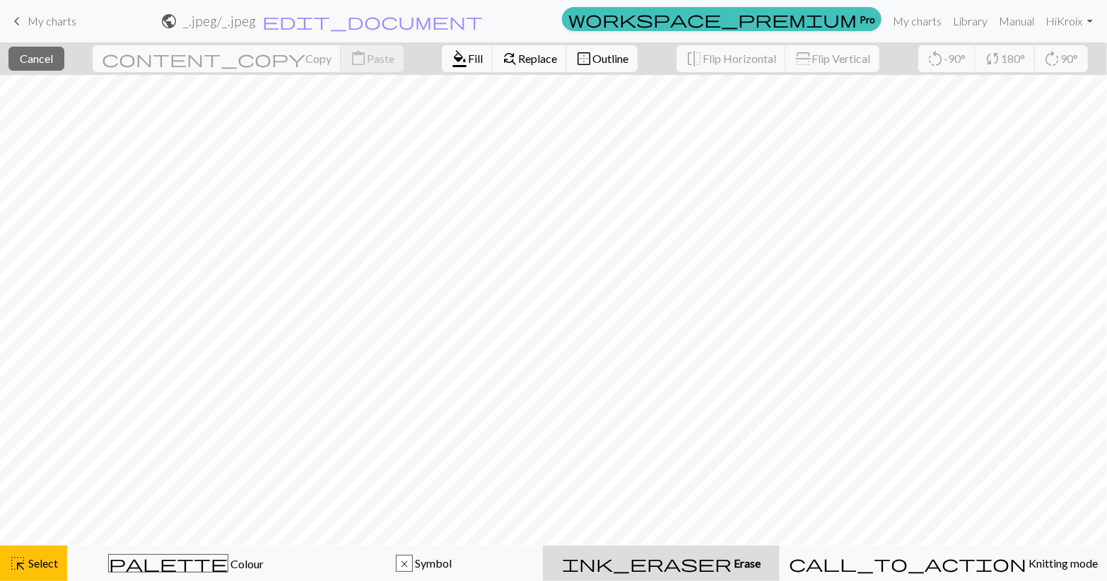
click at [687, 558] on div "ink_eraser Erase Erase" at bounding box center [661, 563] width 220 height 17
click at [53, 54] on span "Cancel" at bounding box center [36, 58] width 33 height 13
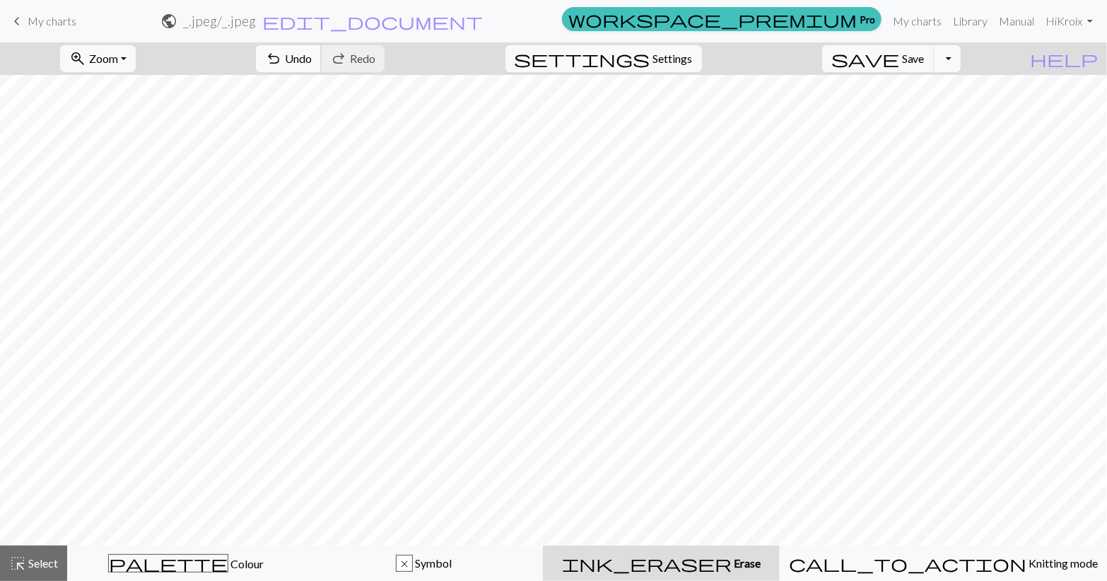
click at [282, 64] on span "undo" at bounding box center [273, 59] width 17 height 20
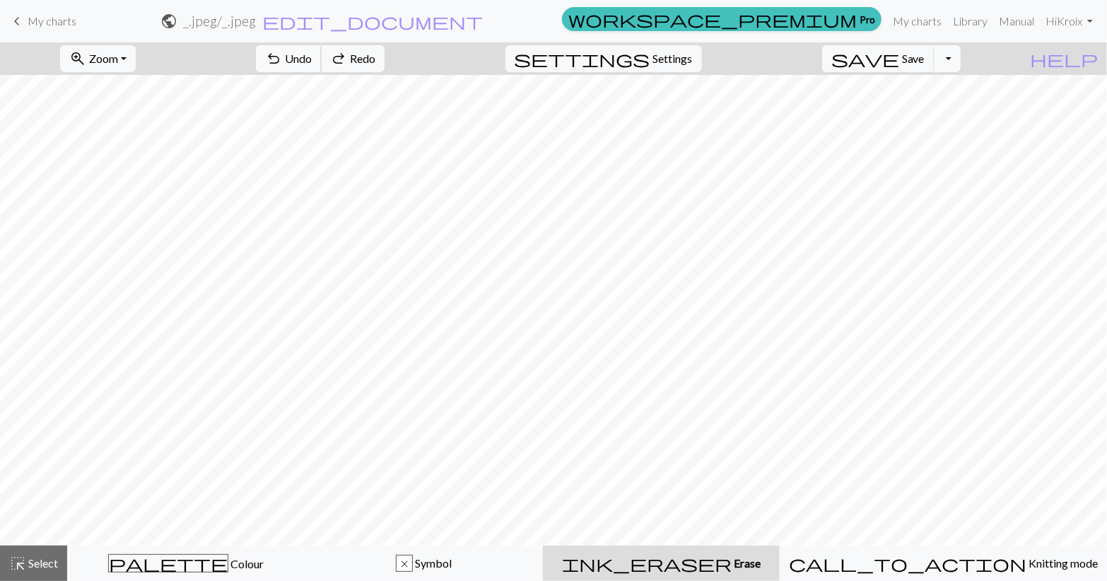
click at [312, 57] on span "Undo" at bounding box center [298, 58] width 27 height 13
click at [16, 558] on span "highlight_alt" at bounding box center [17, 564] width 17 height 20
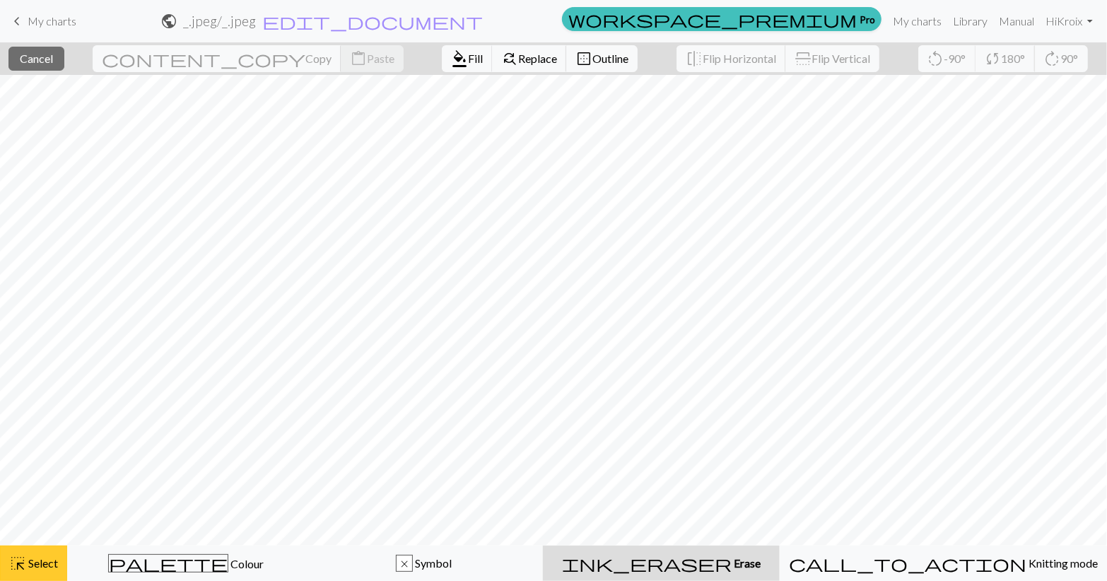
click at [18, 565] on span "highlight_alt" at bounding box center [17, 564] width 17 height 20
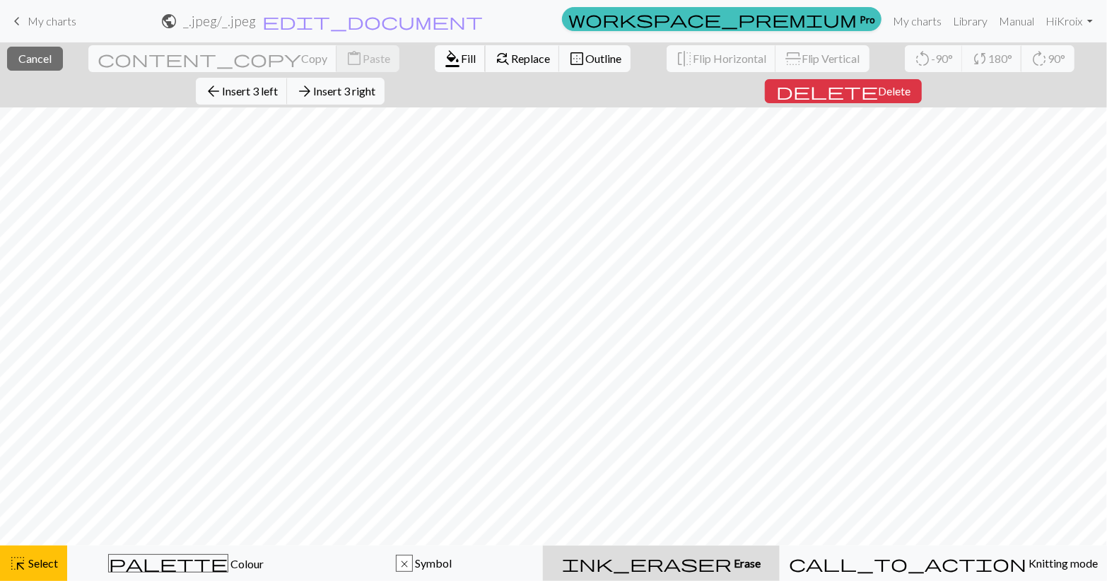
click at [444, 62] on span "format_color_fill" at bounding box center [452, 59] width 17 height 20
click at [461, 53] on span "Fill" at bounding box center [468, 58] width 15 height 13
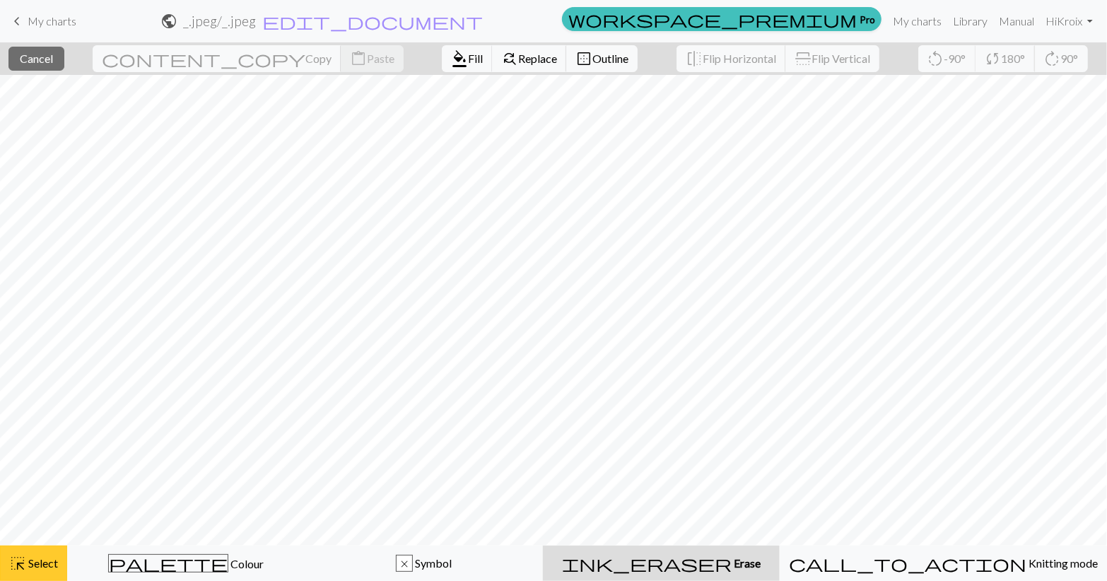
click at [31, 552] on button "highlight_alt Select Select" at bounding box center [33, 563] width 67 height 35
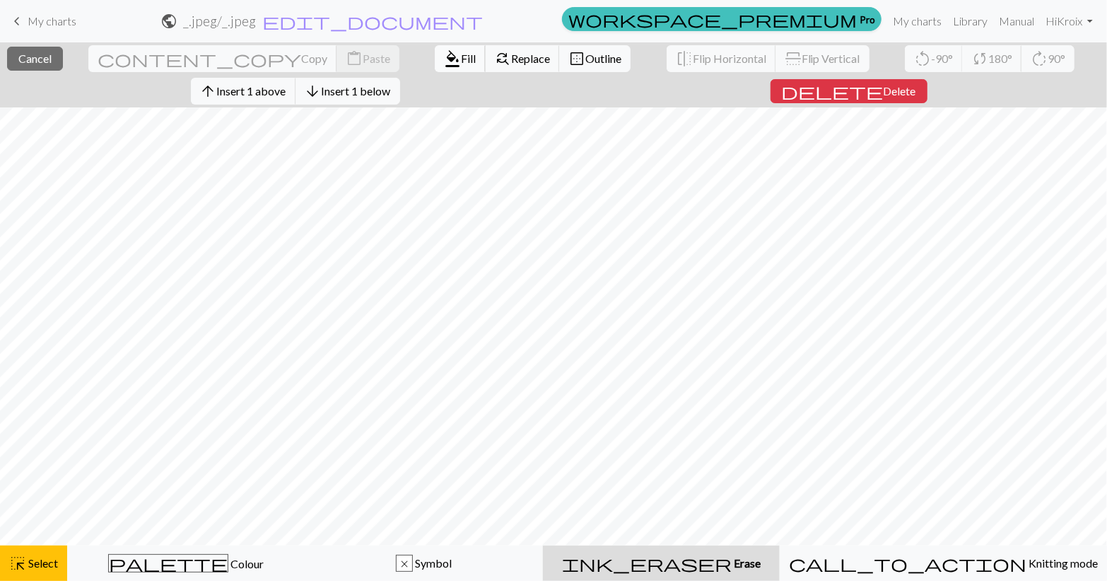
click at [461, 55] on span "Fill" at bounding box center [468, 58] width 15 height 13
click at [43, 58] on span "Cancel" at bounding box center [34, 58] width 33 height 13
click at [52, 60] on span "Cancel" at bounding box center [34, 58] width 33 height 13
click at [45, 62] on span "Cancel" at bounding box center [34, 58] width 33 height 13
click at [444, 62] on span "format_color_fill" at bounding box center [452, 59] width 17 height 20
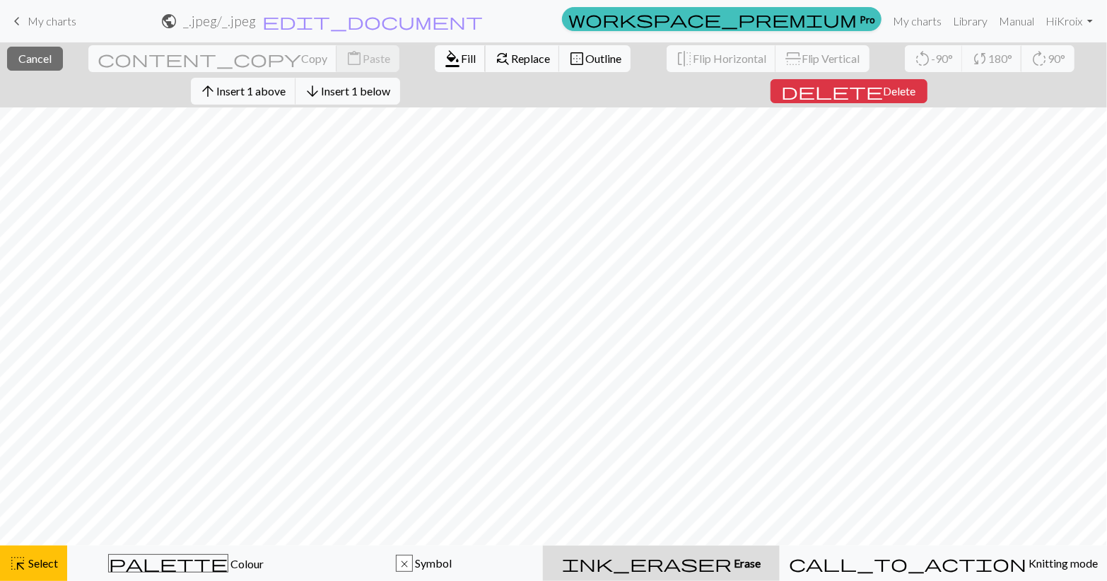
click at [461, 53] on span "Fill" at bounding box center [468, 58] width 15 height 13
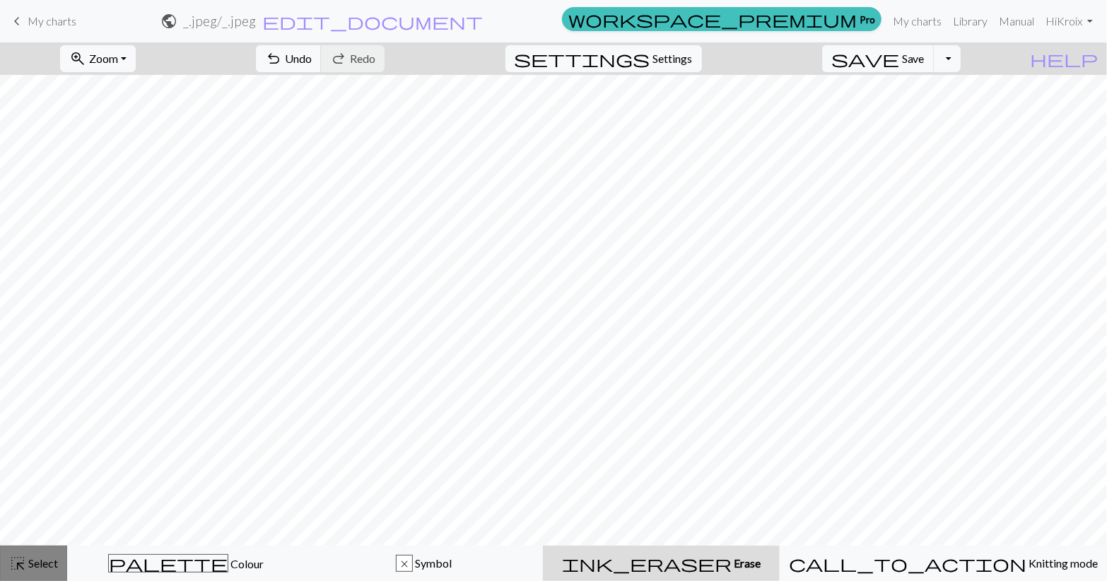
click at [21, 564] on span "highlight_alt" at bounding box center [17, 564] width 17 height 20
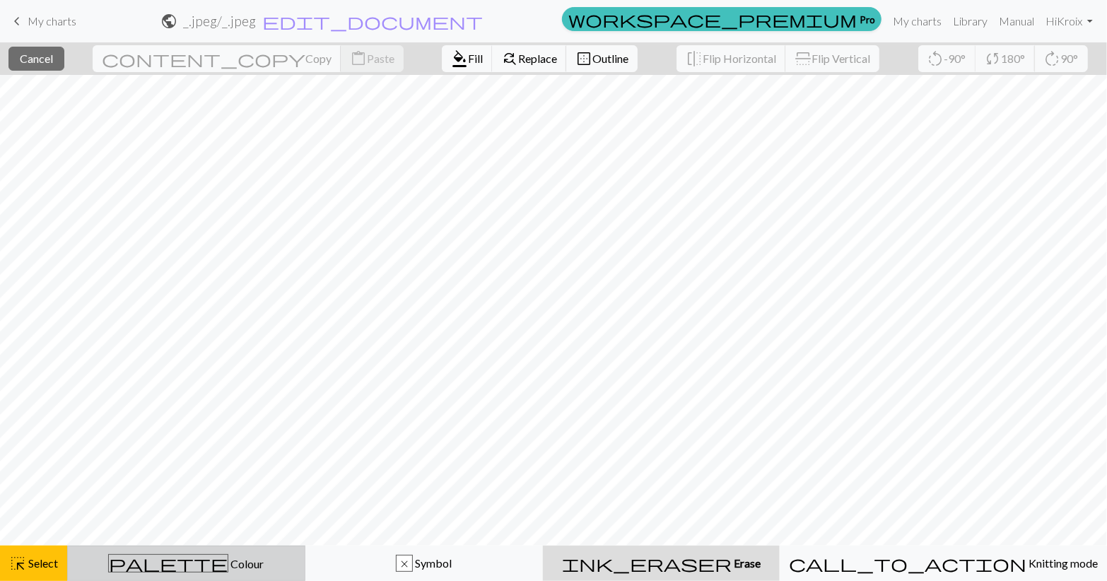
click at [185, 573] on button "palette Colour Colour" at bounding box center [186, 563] width 238 height 35
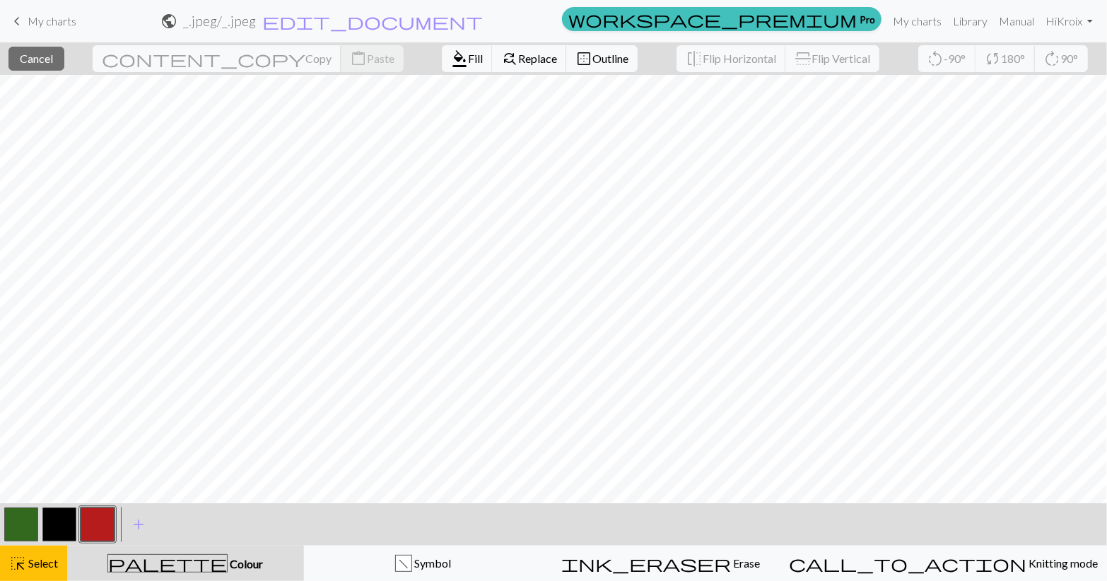
click at [57, 529] on button "button" at bounding box center [59, 525] width 34 height 34
click at [49, 518] on button "button" at bounding box center [59, 525] width 34 height 34
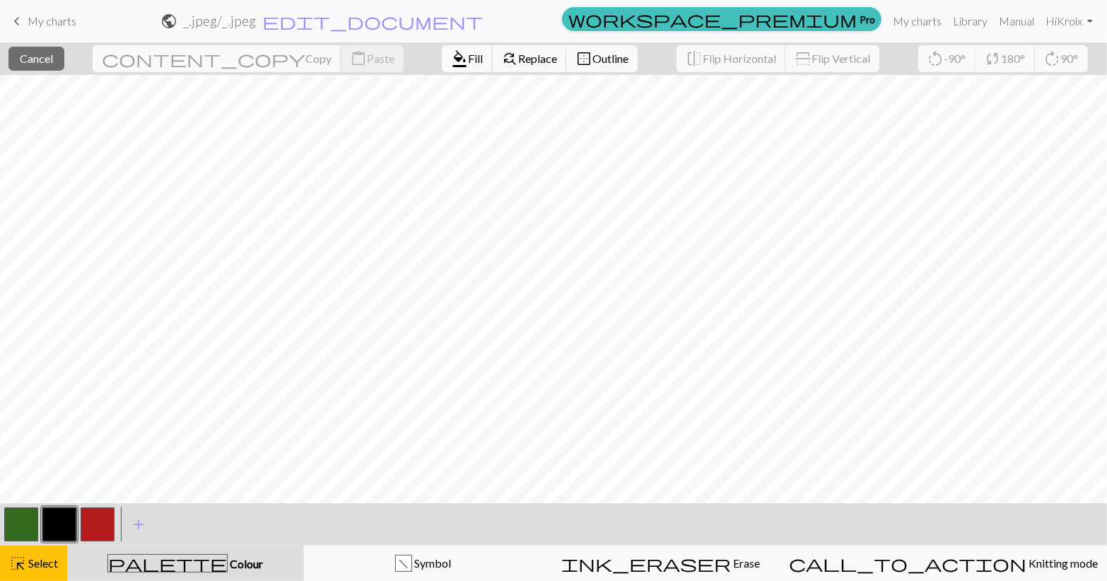
click at [442, 45] on button "format_color_fill Fill" at bounding box center [467, 58] width 51 height 27
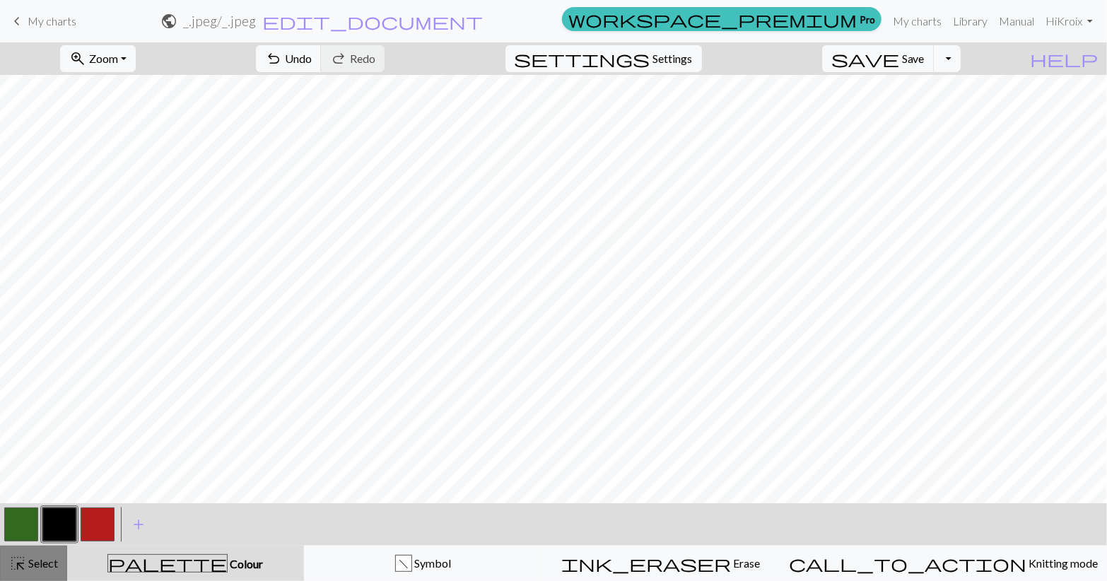
click at [38, 564] on span "Select" at bounding box center [42, 562] width 32 height 13
